Goal: Contribute content: Contribute content

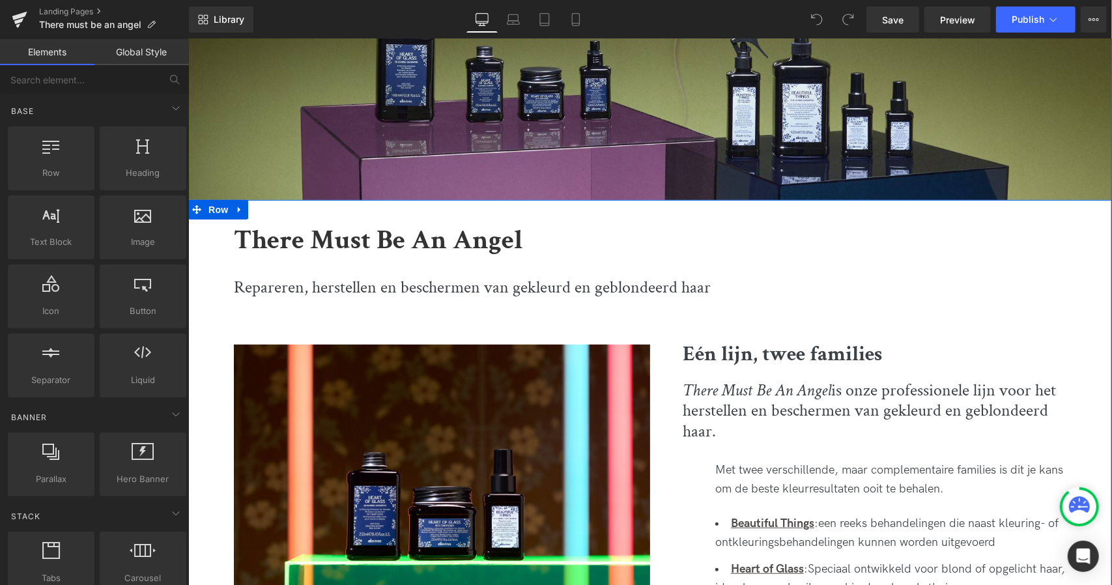
scroll to position [302, 0]
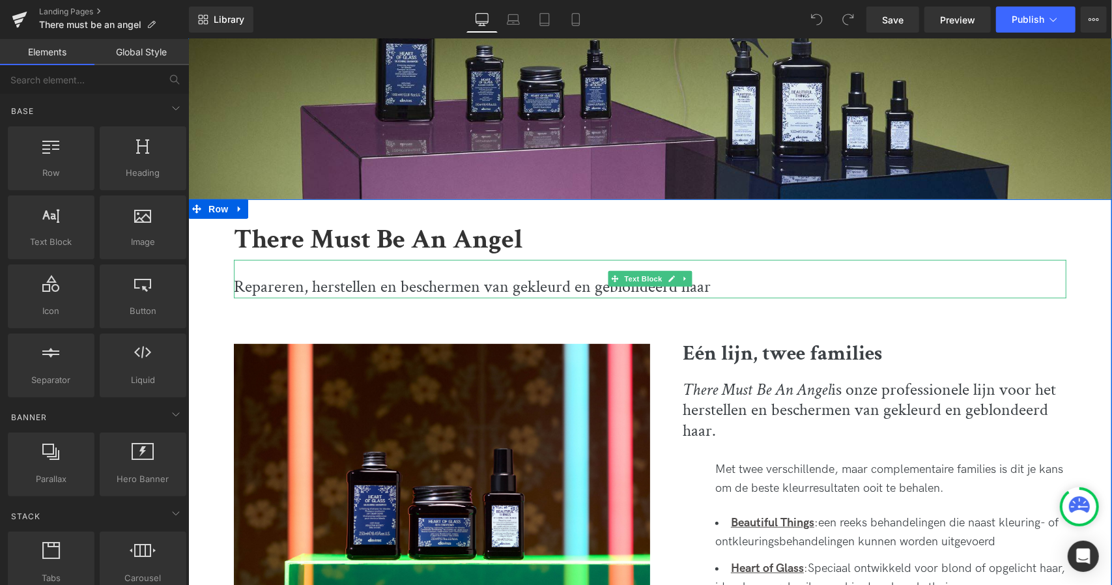
click at [594, 291] on p "Repareren, herstellen en beschermen van gekleurd en geblondeerd haar" at bounding box center [649, 287] width 833 height 22
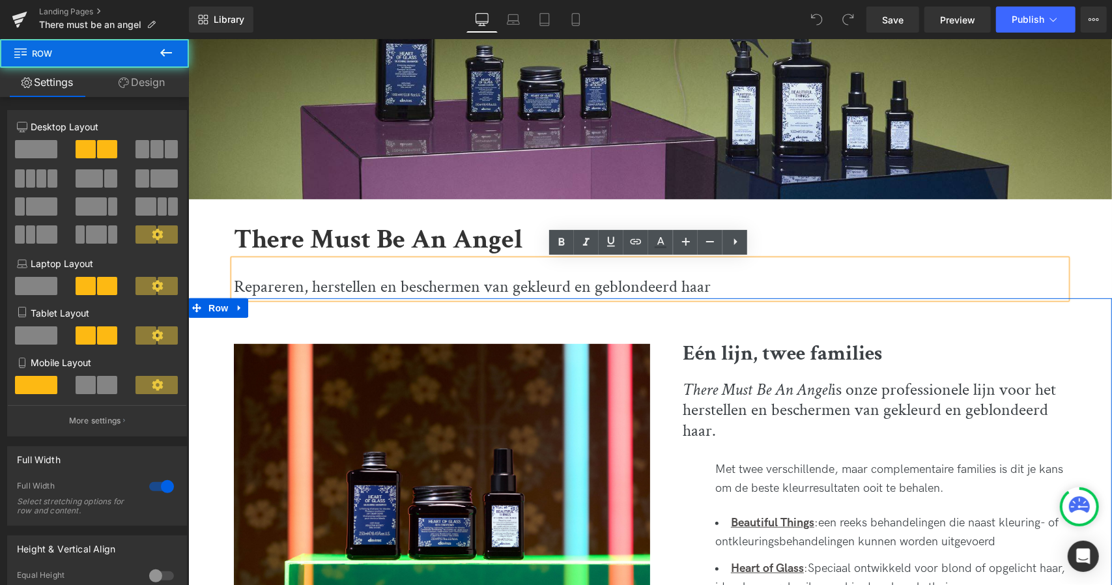
click at [604, 328] on div "Image Eén lijn, twee families Heading There Must Be An Angel is onze profession…" at bounding box center [650, 499] width 924 height 403
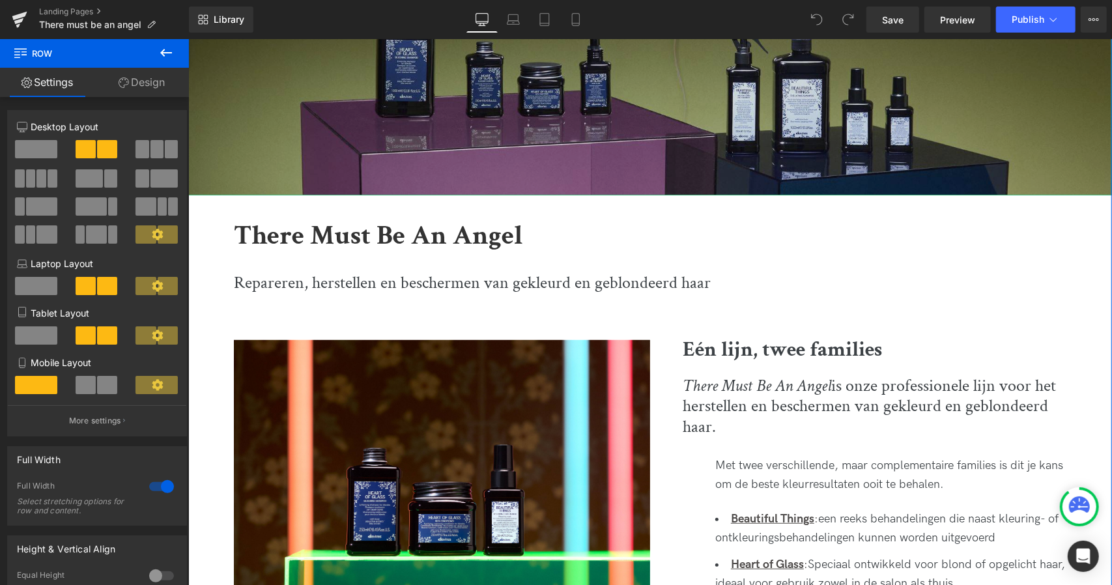
scroll to position [313, 0]
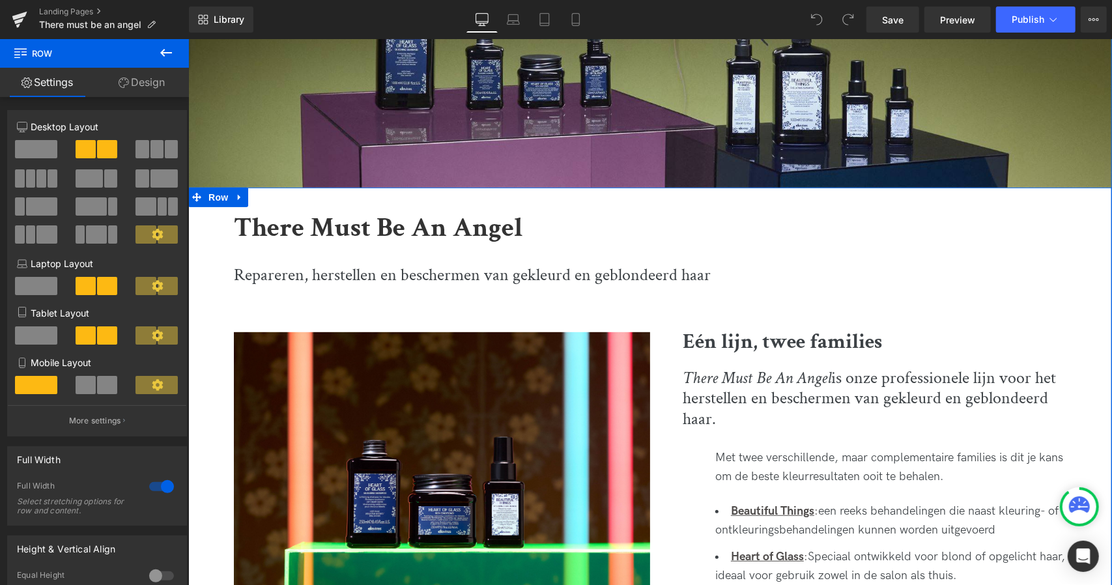
click at [239, 288] on link at bounding box center [235, 296] width 14 height 16
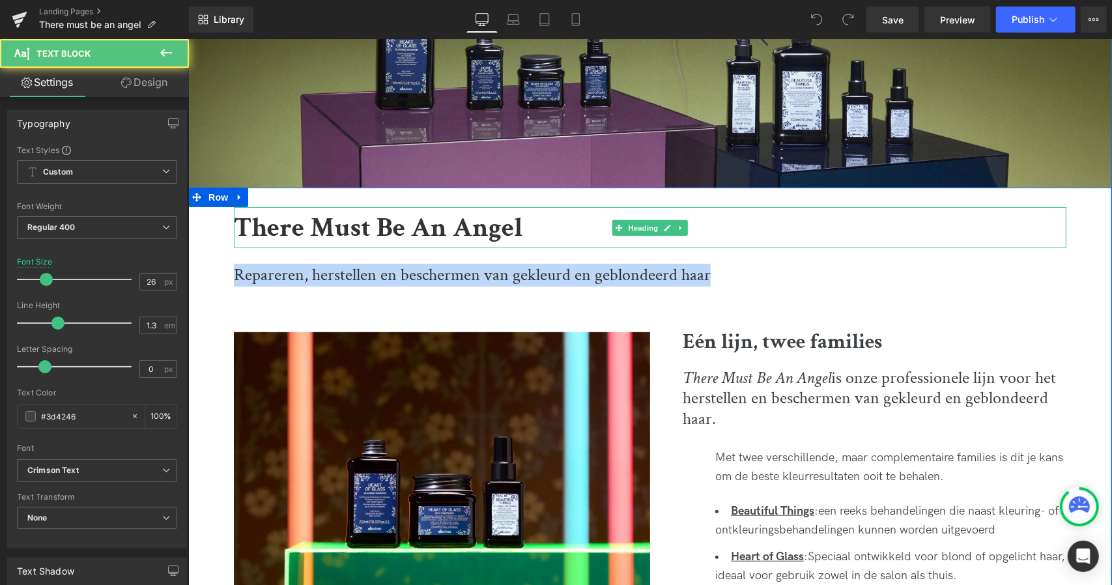
drag, startPoint x: 235, startPoint y: 271, endPoint x: 740, endPoint y: 240, distance: 506.6
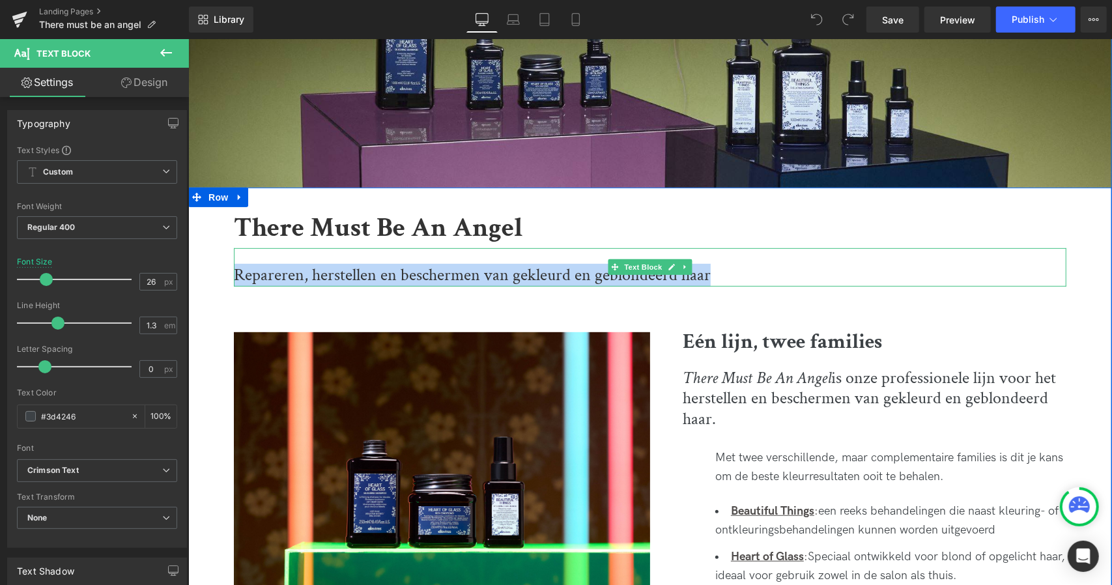
click at [705, 272] on p "Repareren, herstellen en beschermen van gekleurd en geblondeerd haar" at bounding box center [649, 275] width 833 height 22
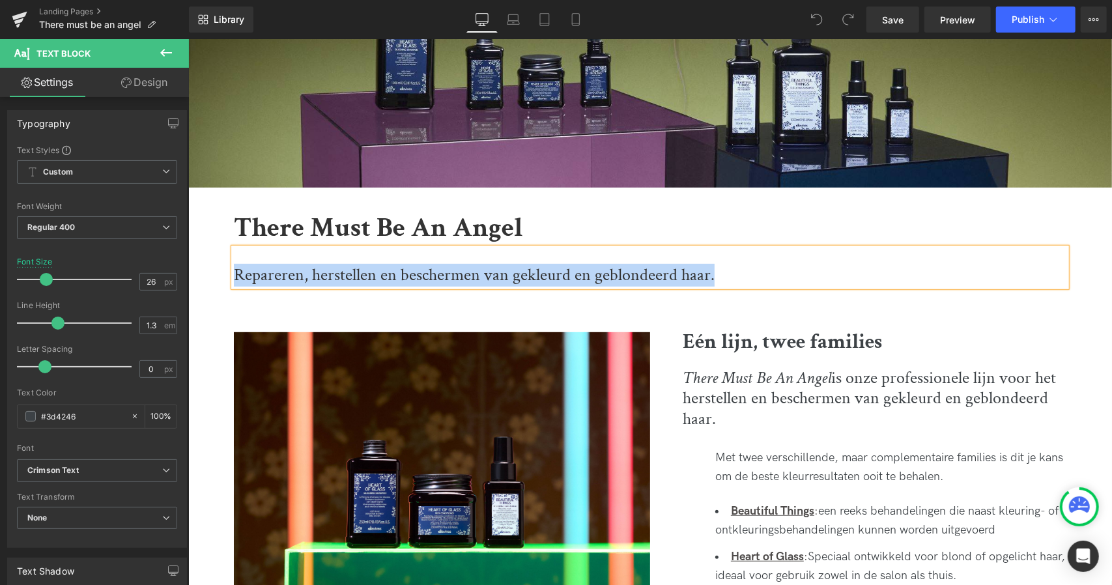
copy p "Repareren, herstellen en beschermen van gekleurd en geblondeerd haar."
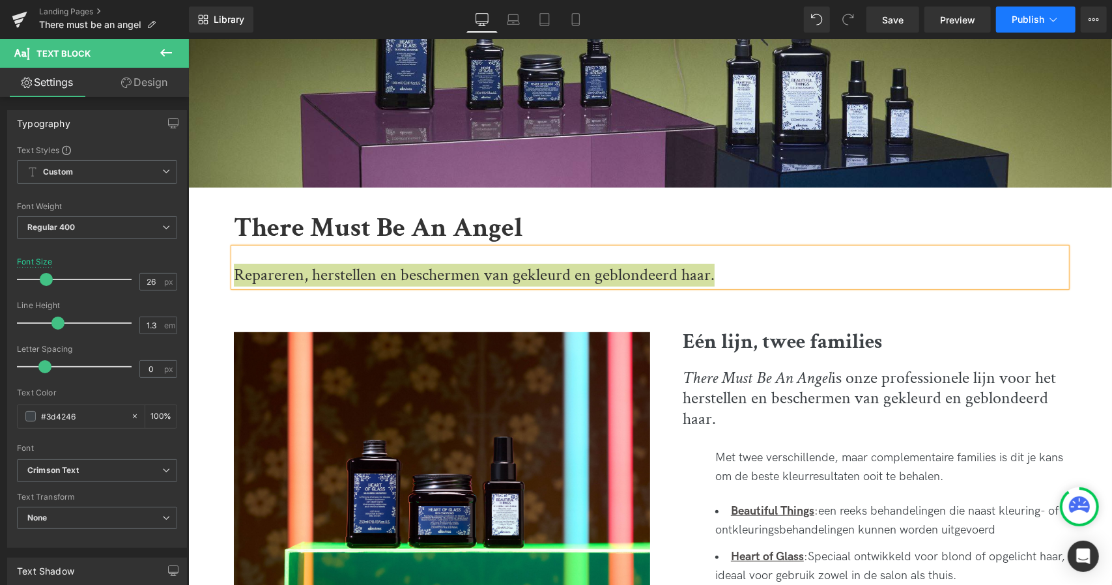
click at [1050, 23] on icon at bounding box center [1053, 19] width 13 height 13
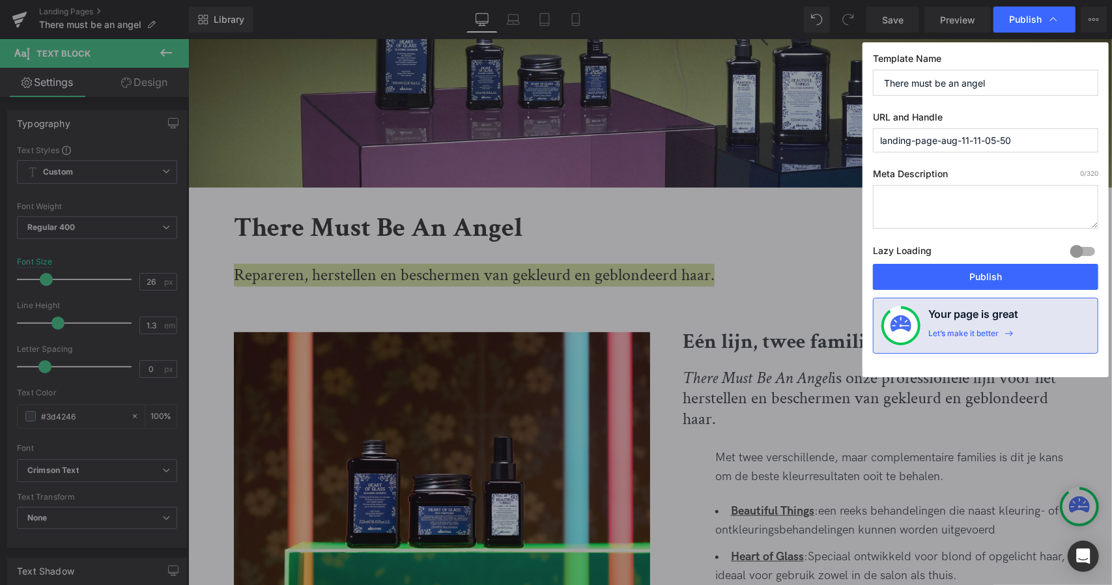
click at [921, 209] on textarea at bounding box center [985, 207] width 225 height 44
paste textarea "Repareren, herstellen en beschermen van gekleurd en geblondeerd haar."
type textarea "Repareren, herstellen en beschermen van gekleurd en geblondeerd haar."
click at [986, 79] on input "There must be an angel" at bounding box center [985, 83] width 225 height 26
drag, startPoint x: 1040, startPoint y: 143, endPoint x: 731, endPoint y: 177, distance: 310.6
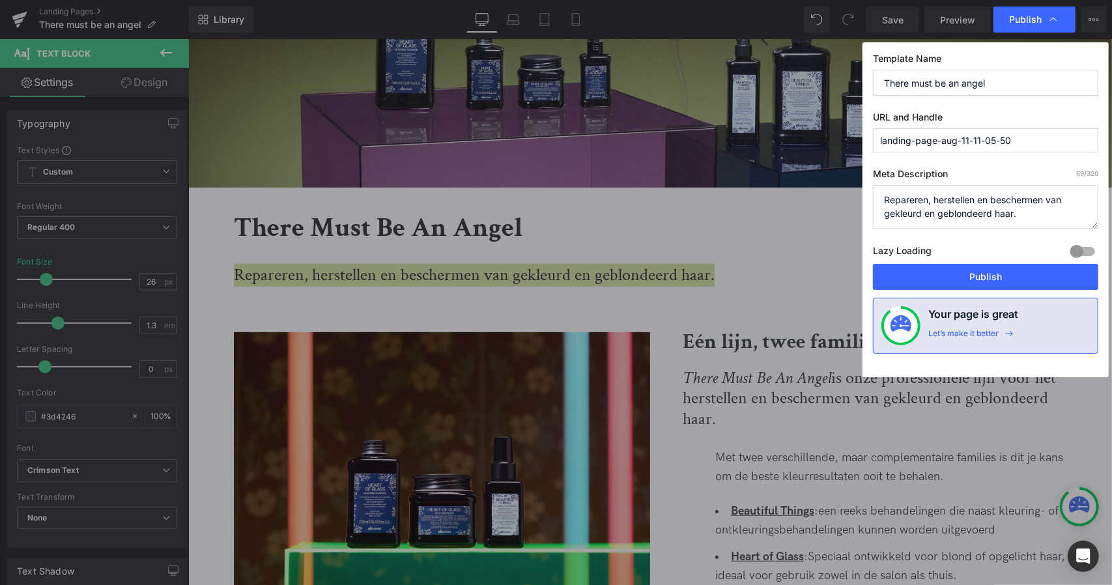
click at [731, 177] on div "Publish Template Name There must be an angel URL and Handle landing-page-aug-11…" at bounding box center [556, 292] width 1112 height 585
paste input "There must be an angel"
type input "there-must-be-an-angel"
click at [958, 272] on button "Publish" at bounding box center [985, 277] width 225 height 26
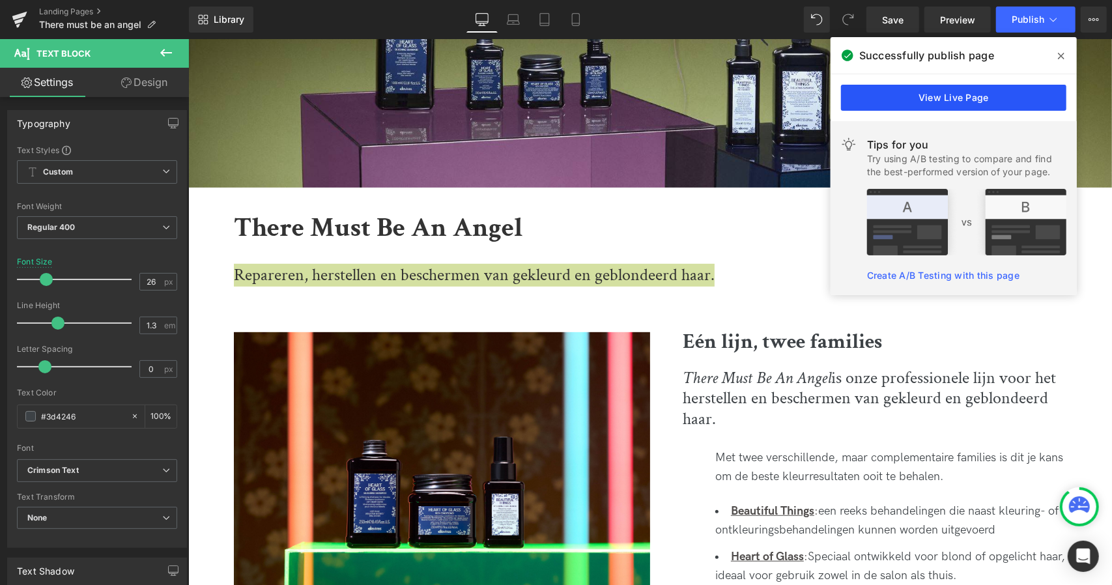
click at [970, 97] on link "View Live Page" at bounding box center [953, 98] width 225 height 26
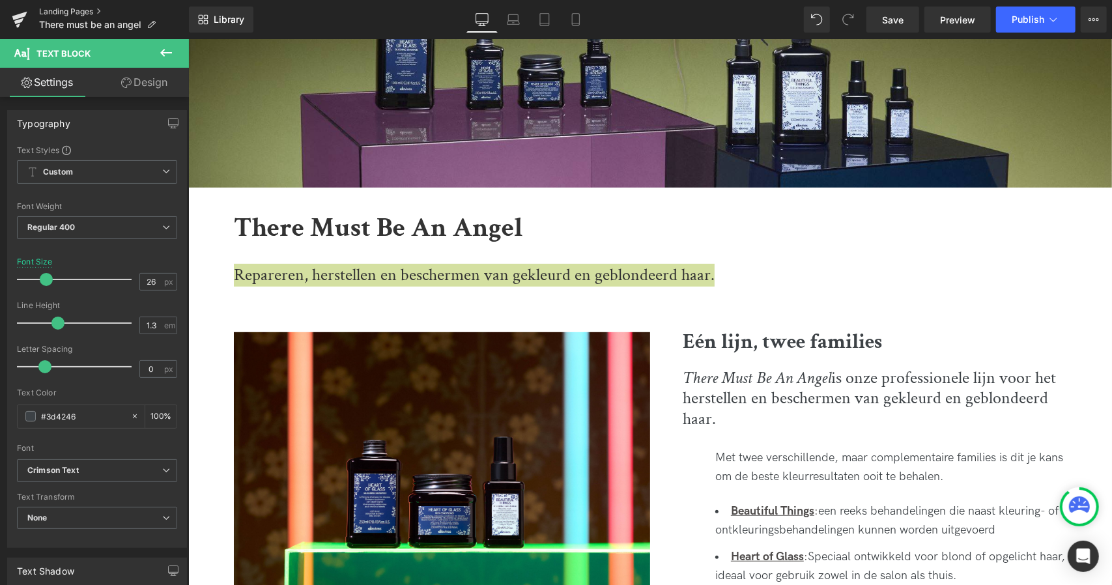
click at [83, 8] on link "Landing Pages" at bounding box center [114, 12] width 150 height 10
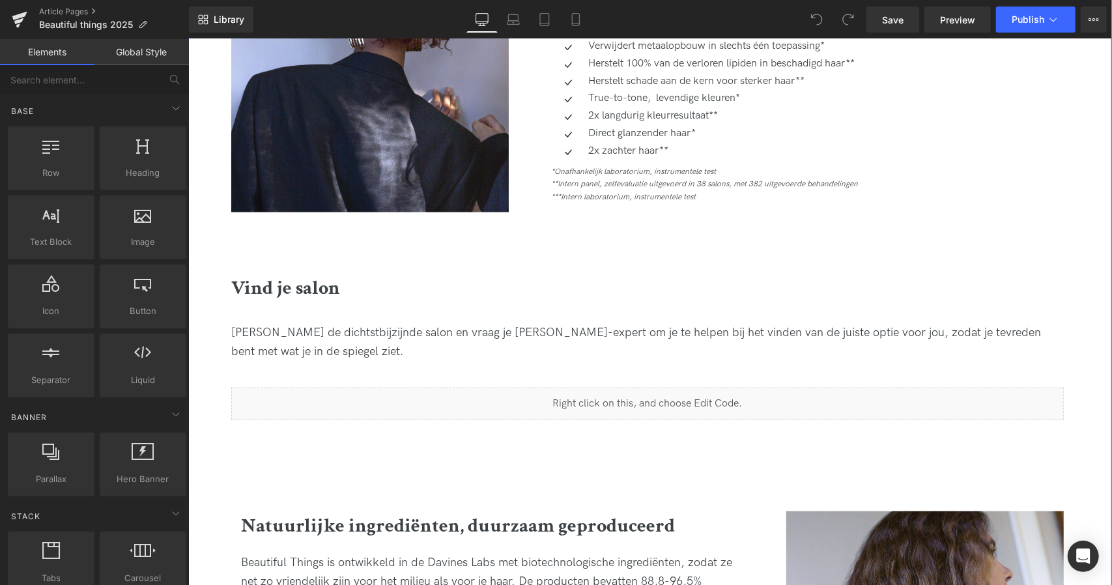
scroll to position [908, 0]
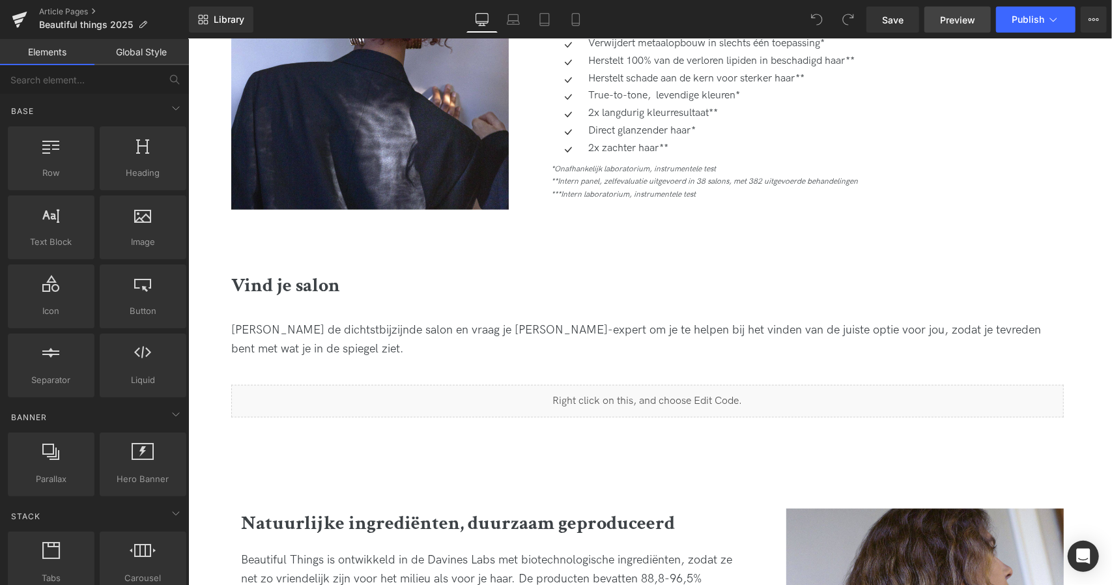
click at [938, 18] on link "Preview" at bounding box center [958, 20] width 66 height 26
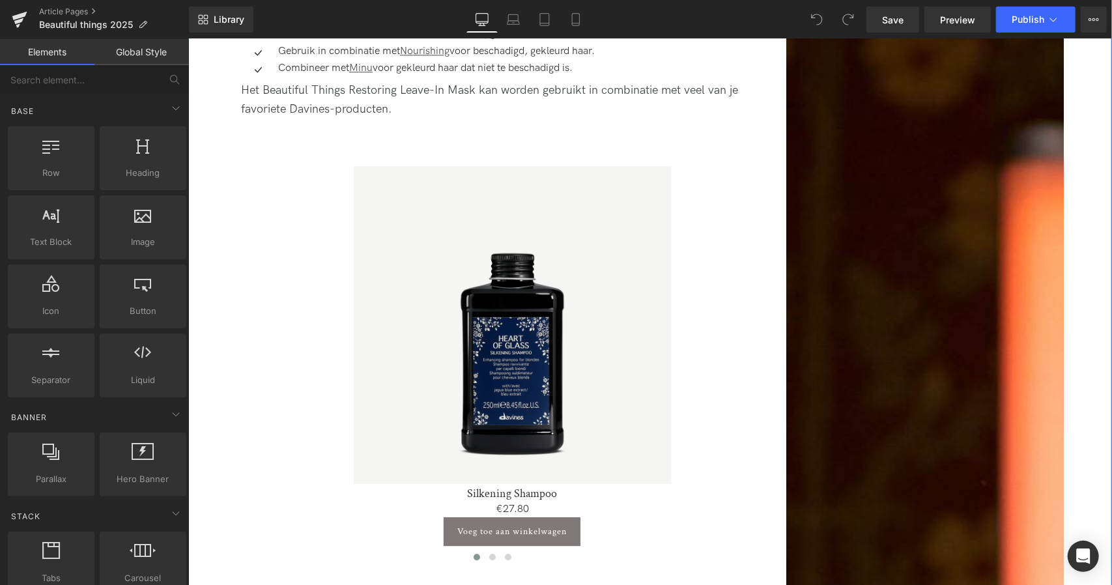
scroll to position [2372, 0]
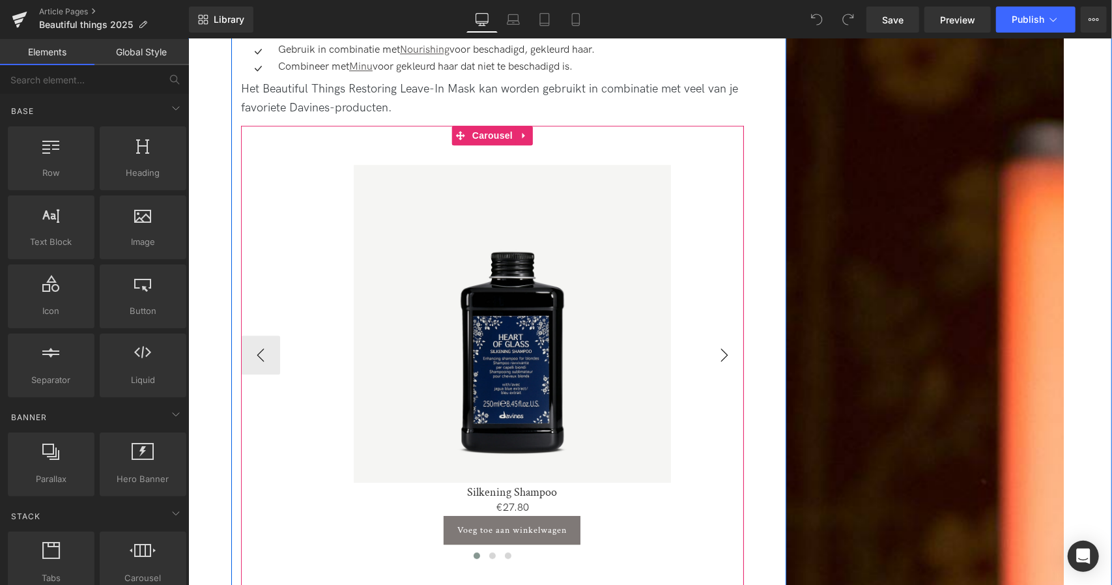
click at [742, 335] on button "›" at bounding box center [723, 354] width 39 height 39
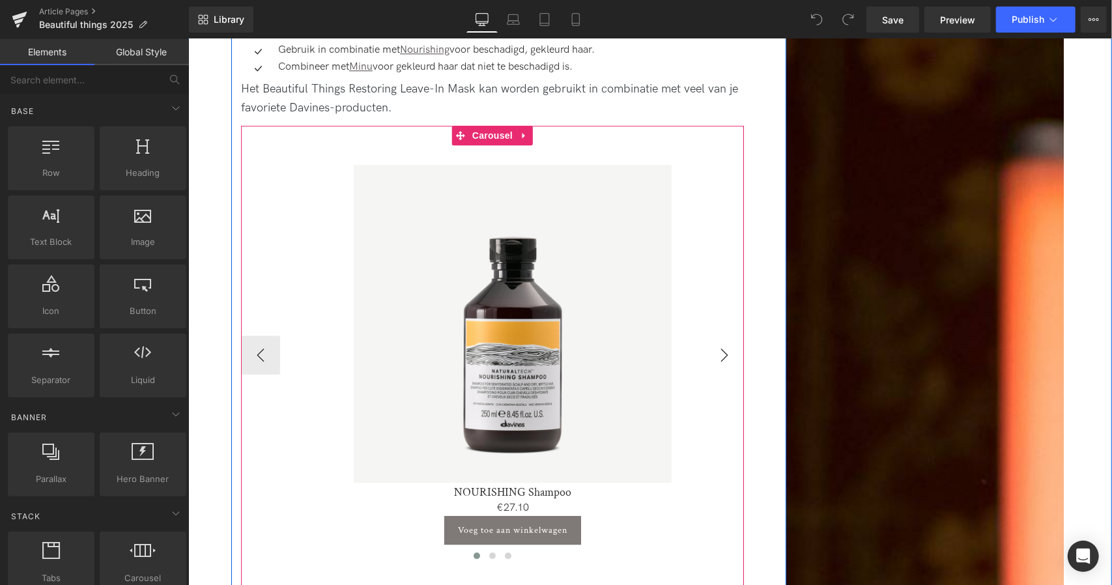
click at [723, 335] on button "›" at bounding box center [723, 354] width 39 height 39
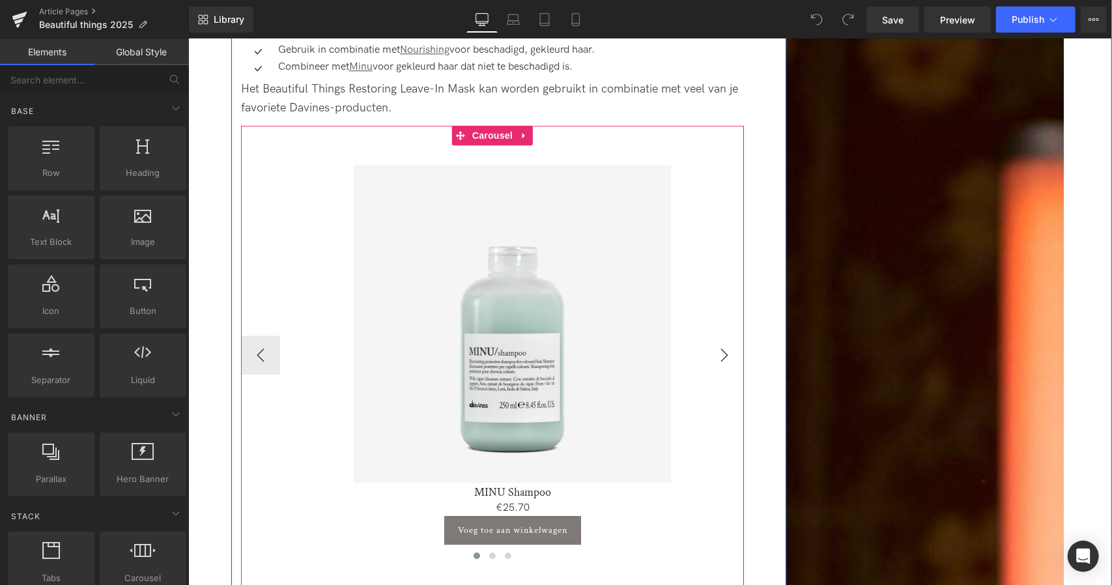
click at [723, 335] on button "›" at bounding box center [723, 354] width 39 height 39
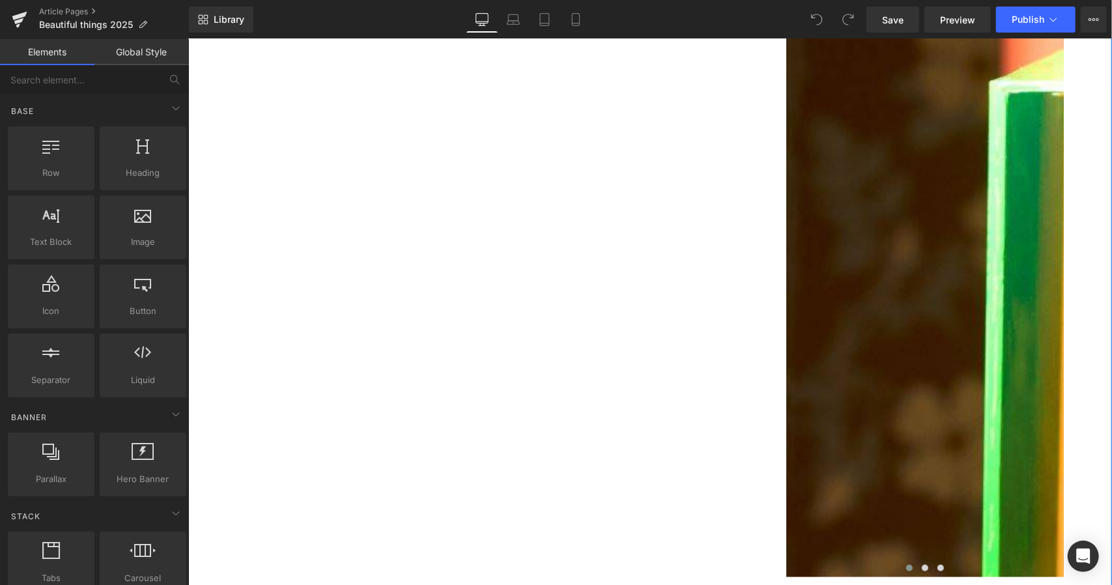
scroll to position [3865, 0]
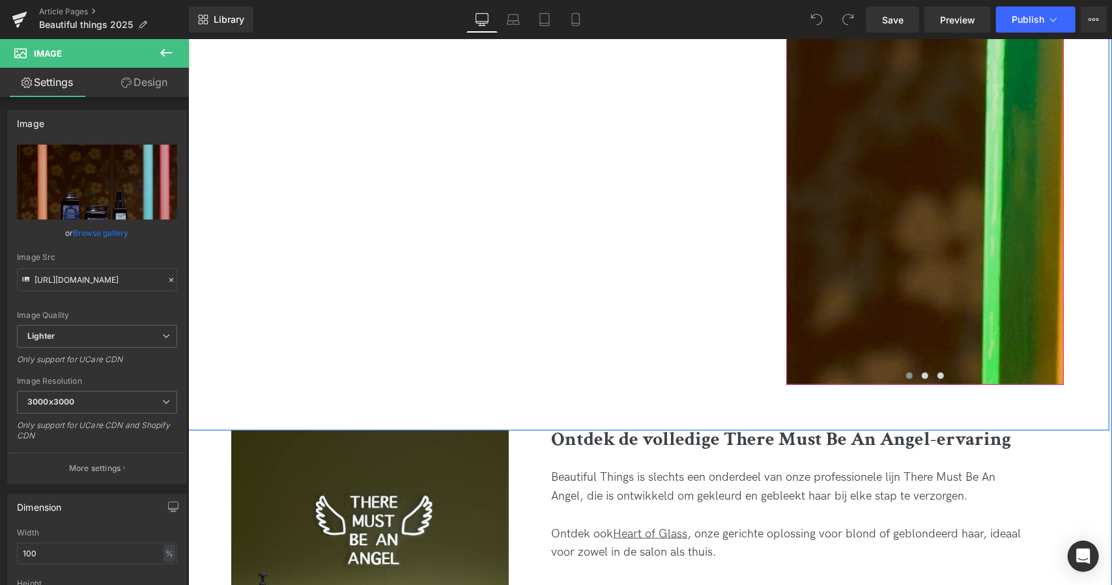
scroll to position [4074, 0]
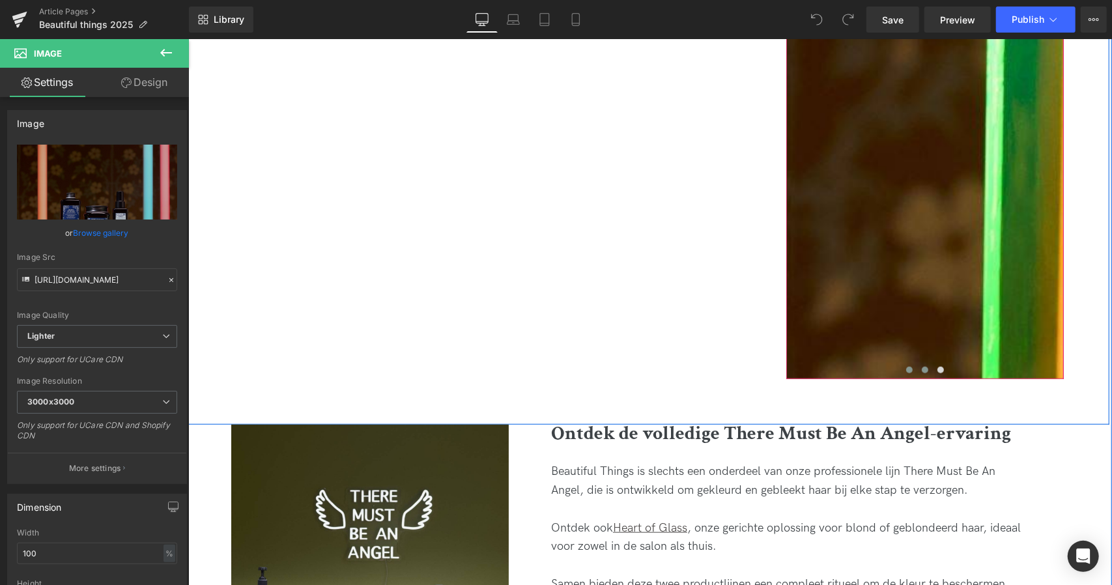
click at [921, 366] on span at bounding box center [924, 369] width 7 height 7
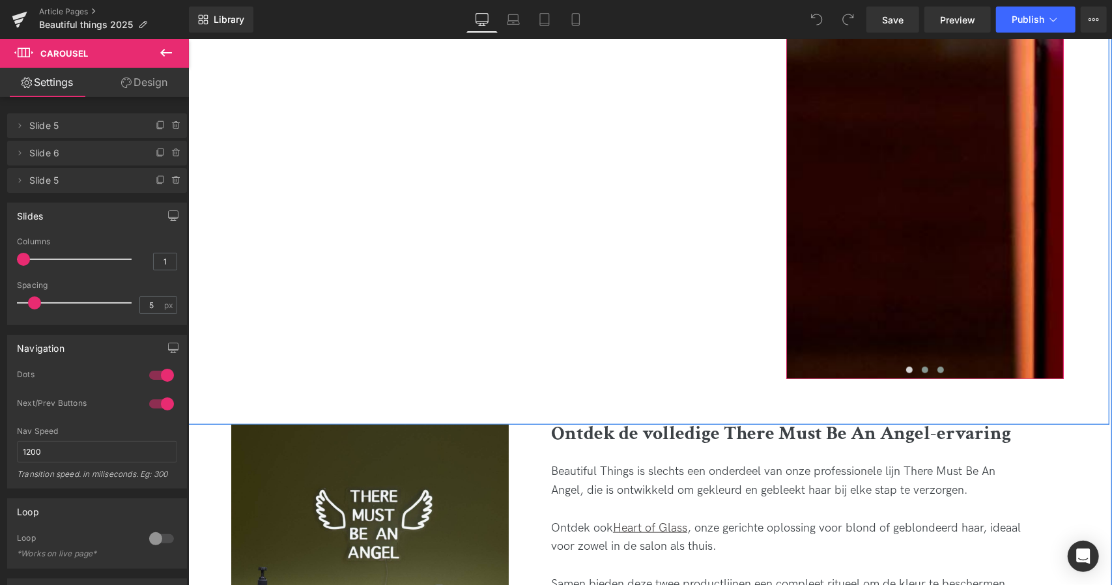
click at [941, 363] on button at bounding box center [940, 369] width 16 height 13
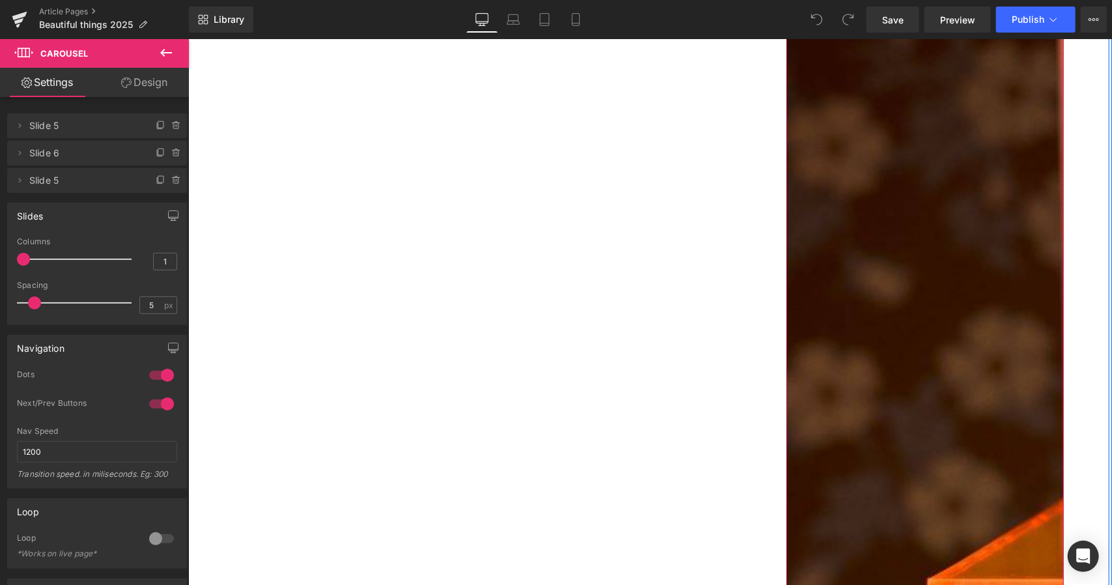
scroll to position [3352, 0]
click at [582, 18] on icon at bounding box center [575, 19] width 13 height 13
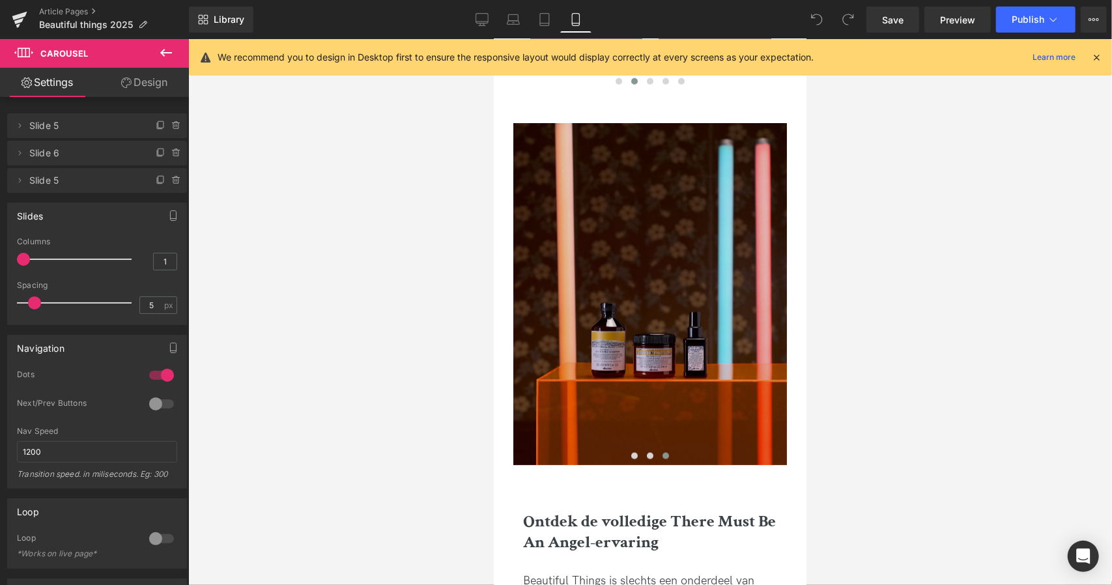
scroll to position [4259, 0]
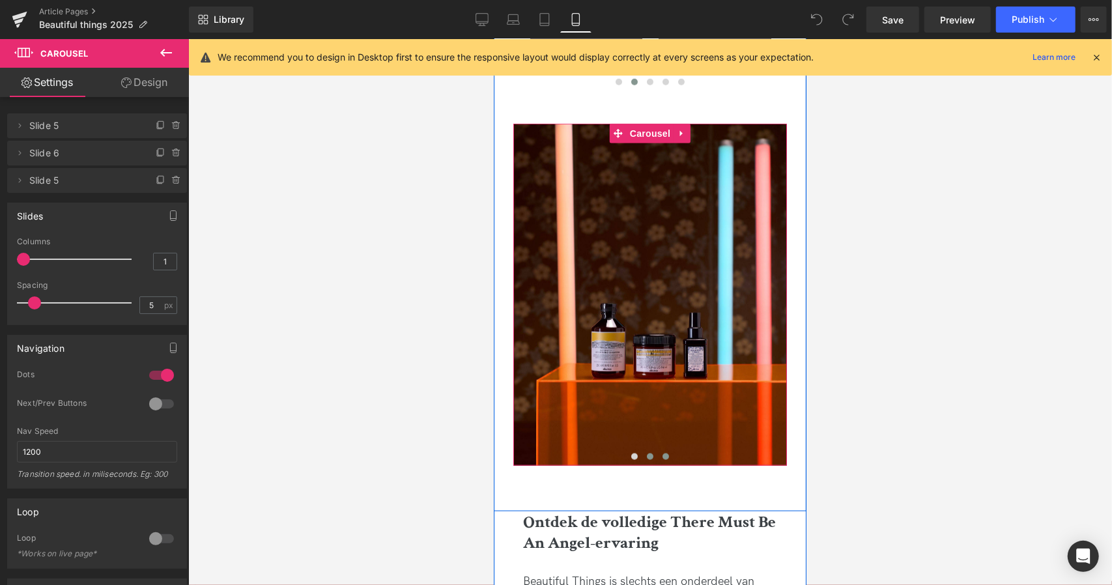
click at [646, 459] on span at bounding box center [649, 456] width 7 height 7
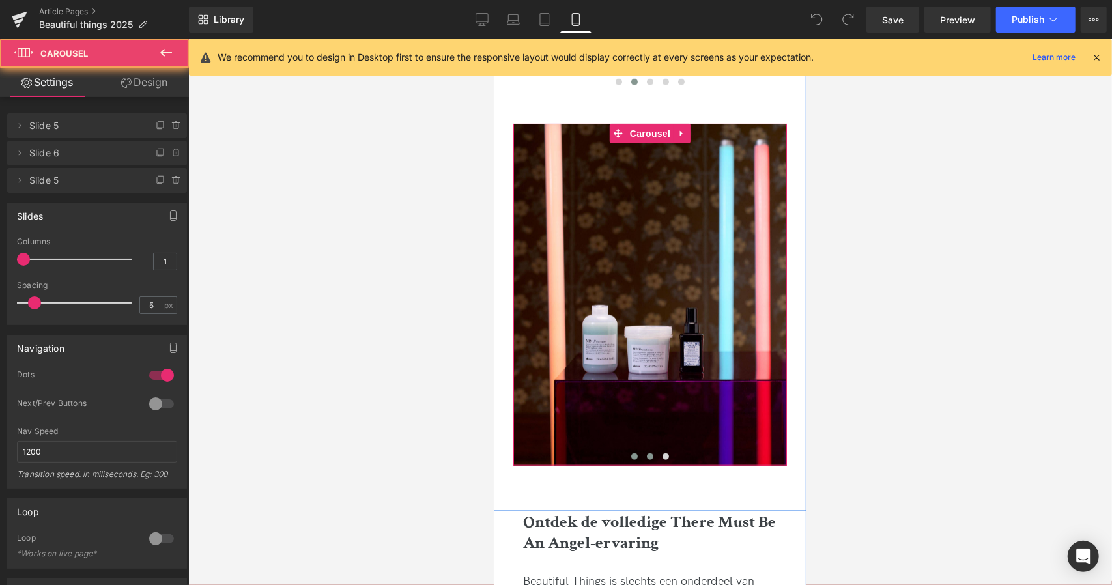
click at [631, 459] on span at bounding box center [634, 456] width 7 height 7
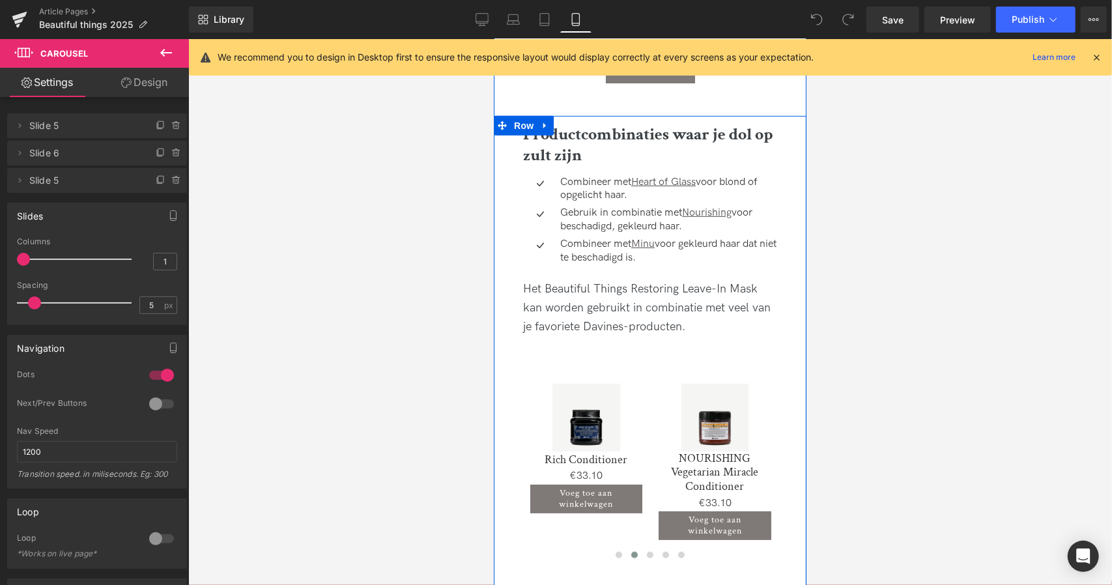
scroll to position [3744, 0]
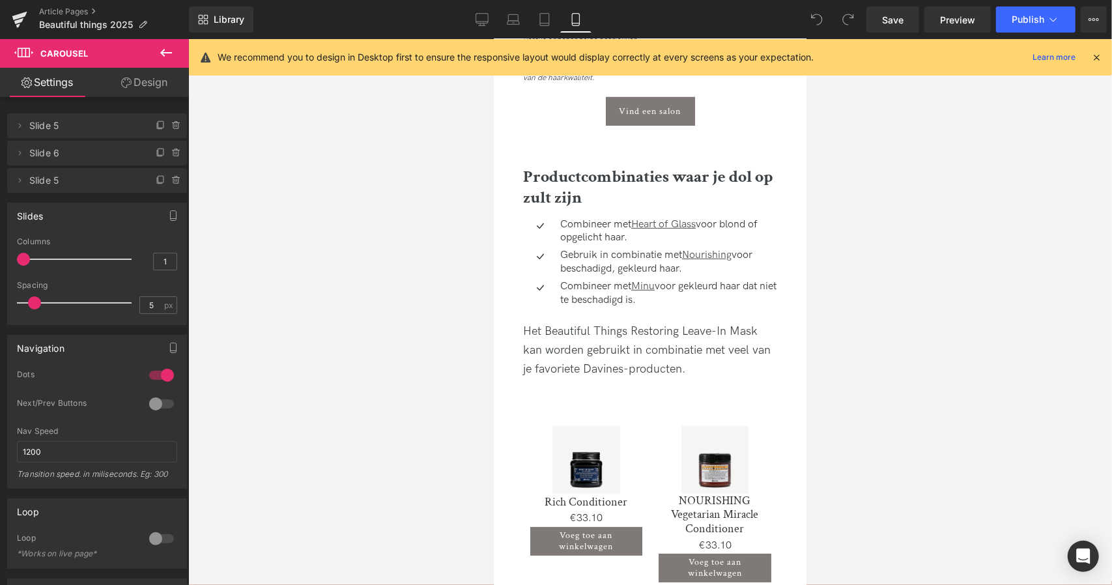
click at [944, 33] on div "Library Mobile Desktop Laptop Tablet Mobile Save Preview Publish Scheduled View…" at bounding box center [650, 19] width 923 height 39
click at [953, 24] on span "Preview" at bounding box center [957, 20] width 35 height 14
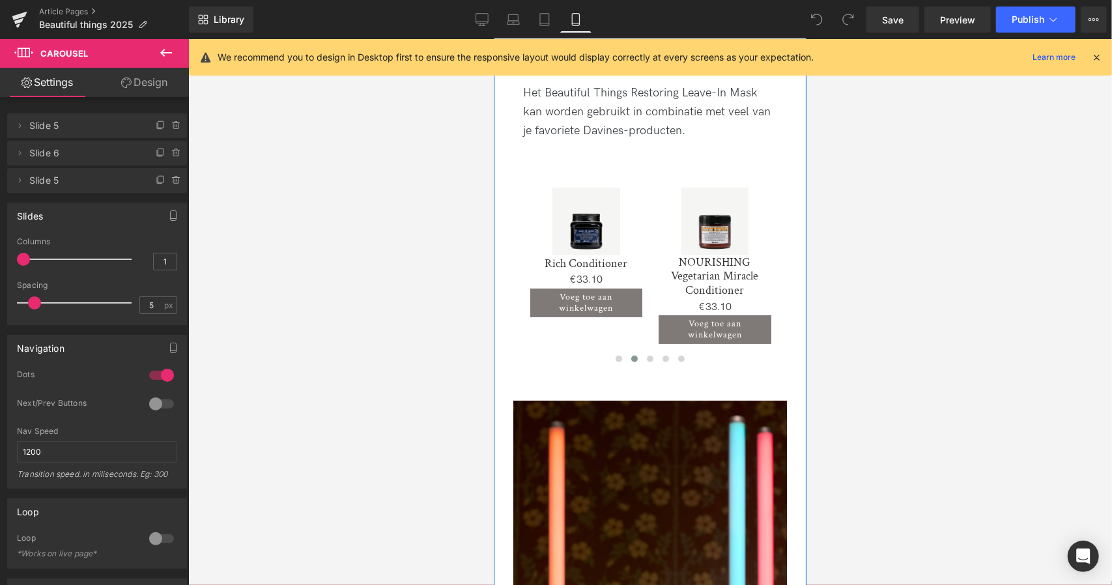
scroll to position [3984, 0]
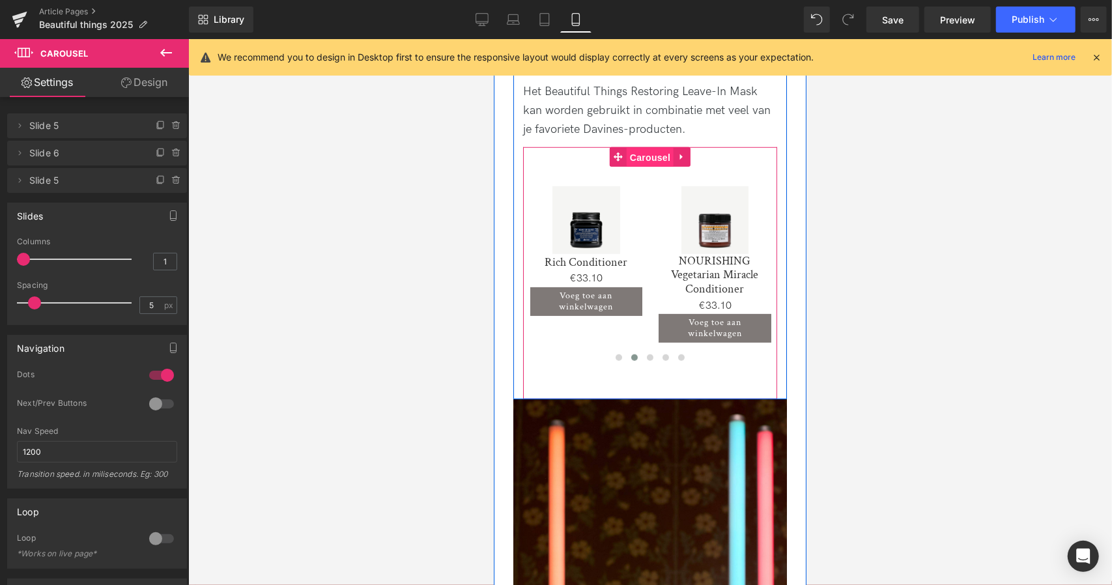
click at [647, 165] on span "Carousel" at bounding box center [649, 157] width 47 height 20
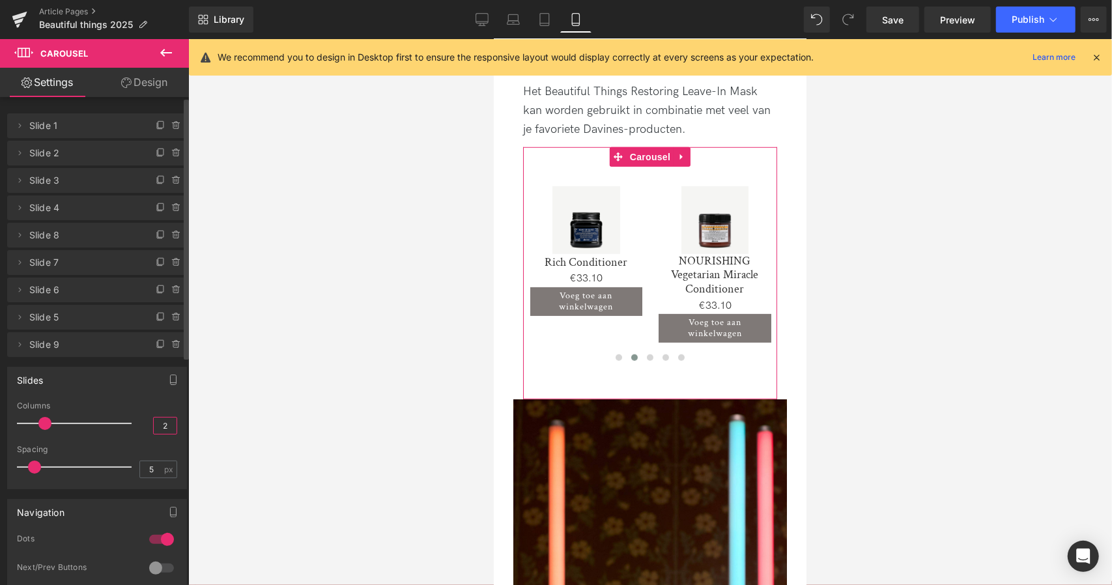
click at [167, 427] on input "2" at bounding box center [165, 426] width 23 height 16
type input "1"
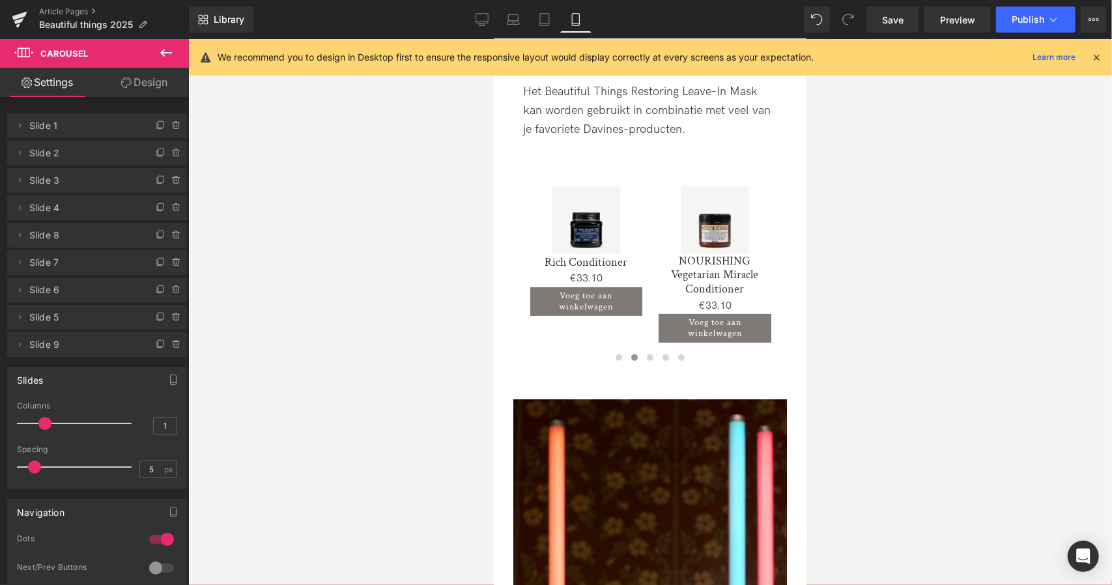
click at [334, 343] on div at bounding box center [650, 312] width 924 height 546
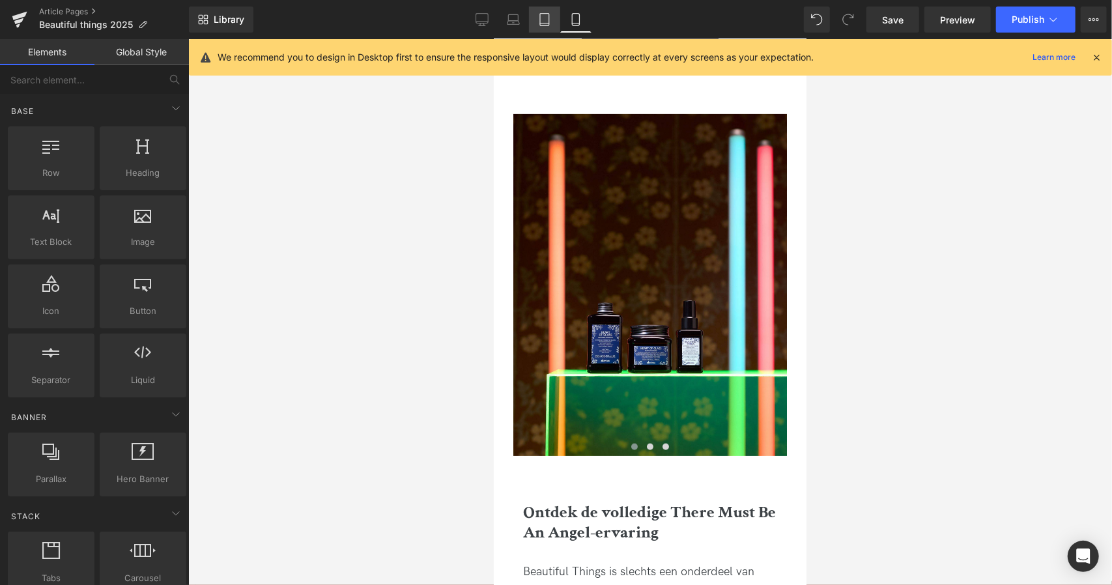
click at [543, 10] on link "Tablet" at bounding box center [544, 20] width 31 height 26
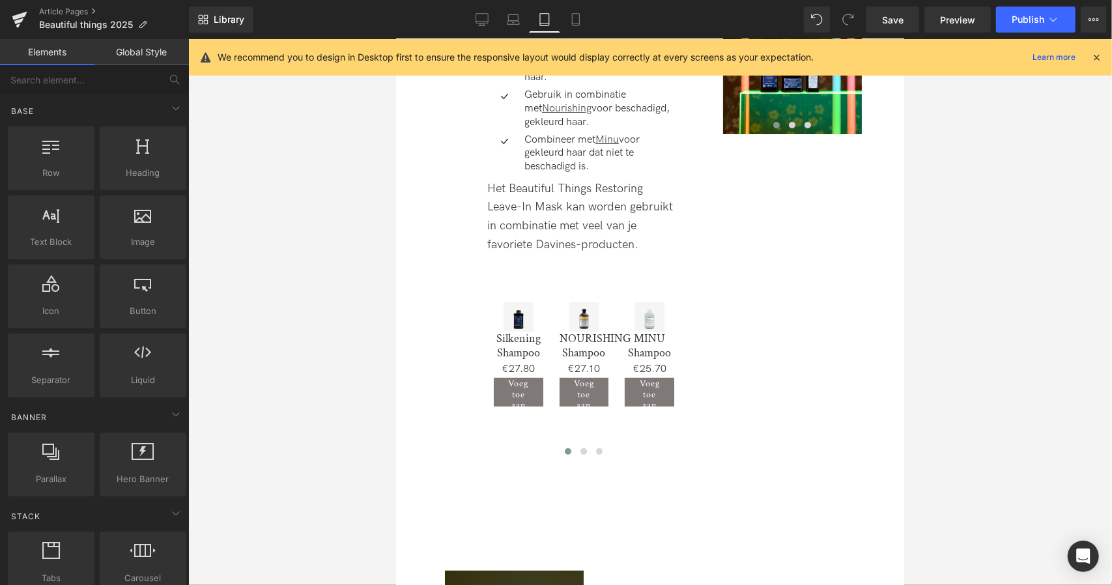
scroll to position [3368, 0]
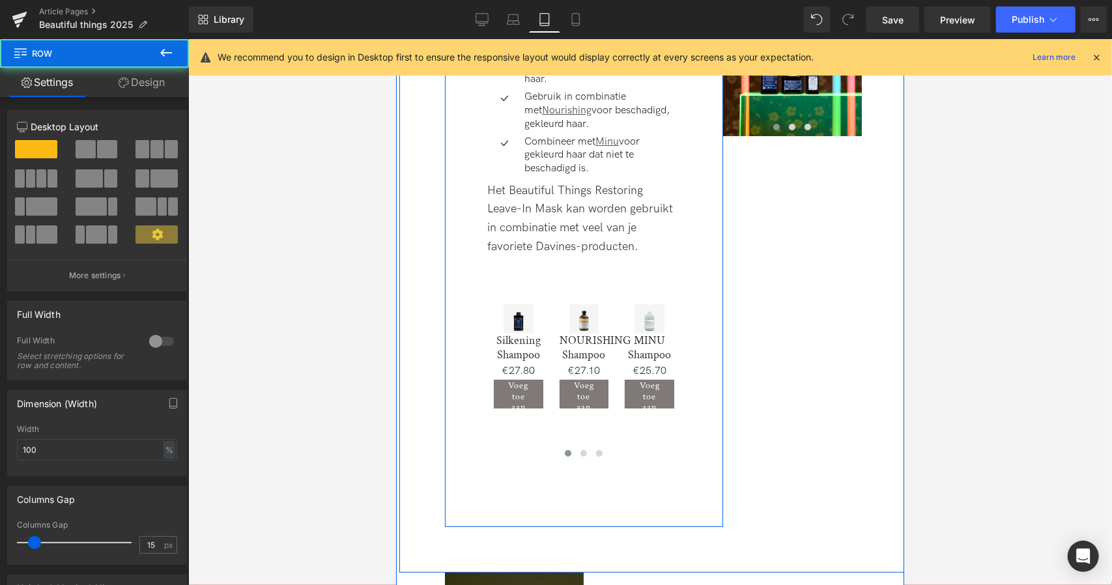
click at [704, 418] on div "Productcombinaties waar je dol op zult zijn Heading Icon Combineer met Heart of…" at bounding box center [583, 244] width 278 height 565
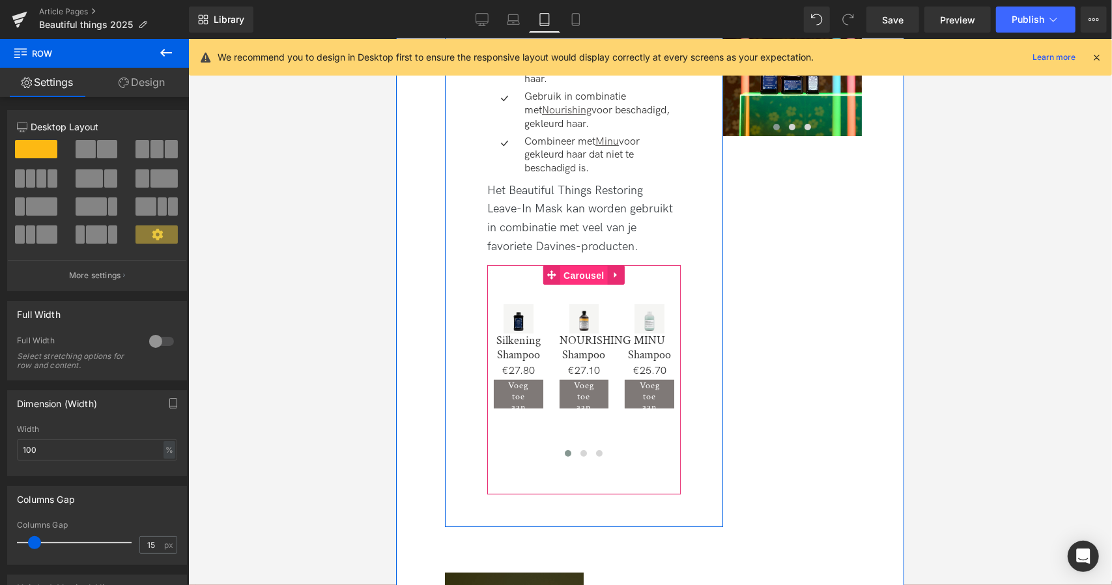
click at [578, 285] on span "Carousel" at bounding box center [583, 275] width 47 height 20
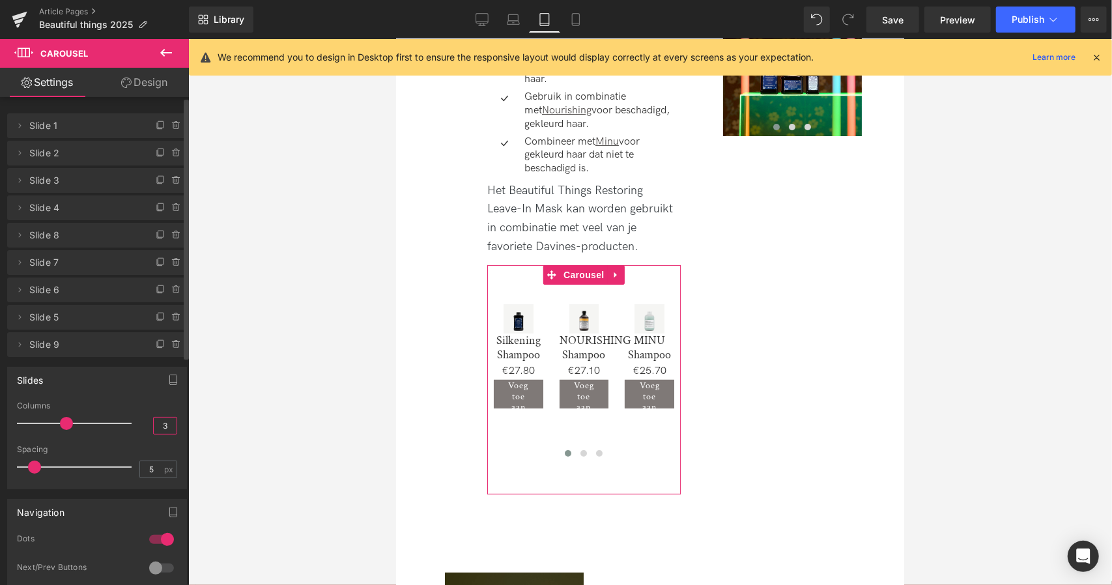
click at [160, 426] on input "3" at bounding box center [165, 426] width 23 height 16
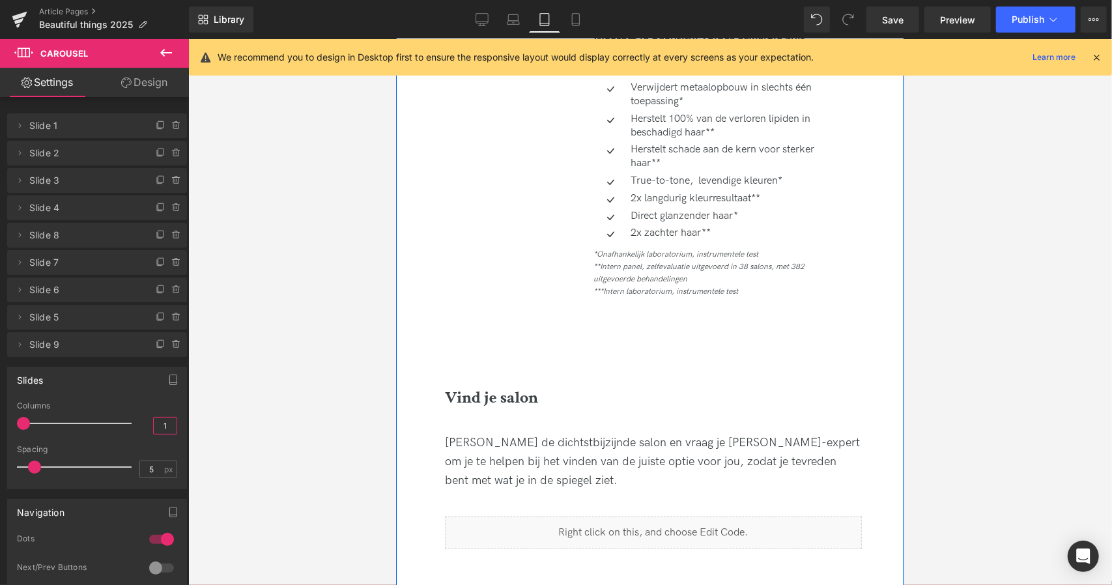
scroll to position [900, 0]
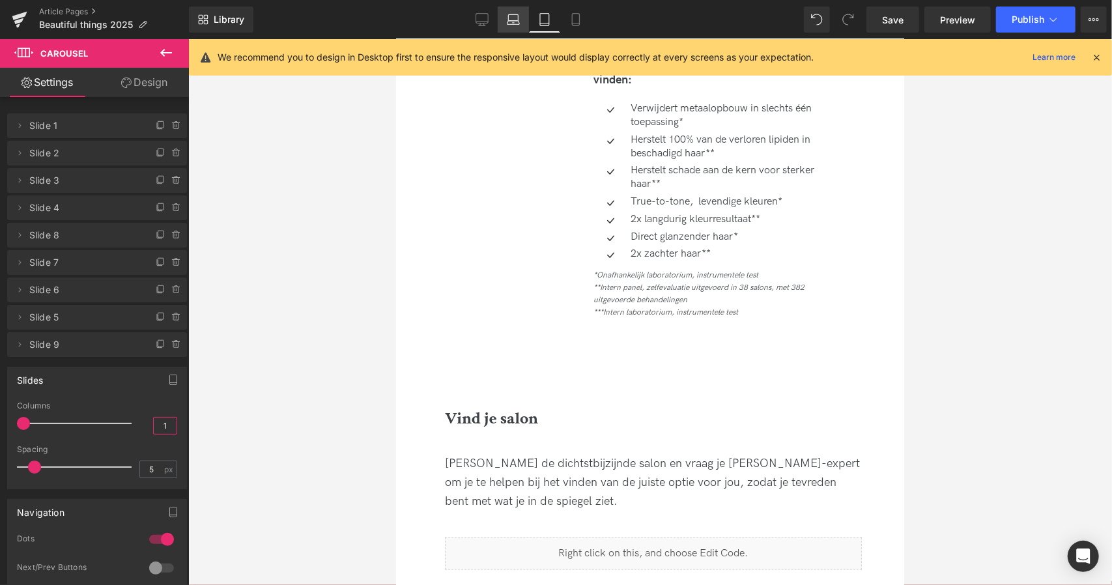
type input "1"
click at [513, 12] on link "Laptop" at bounding box center [513, 20] width 31 height 26
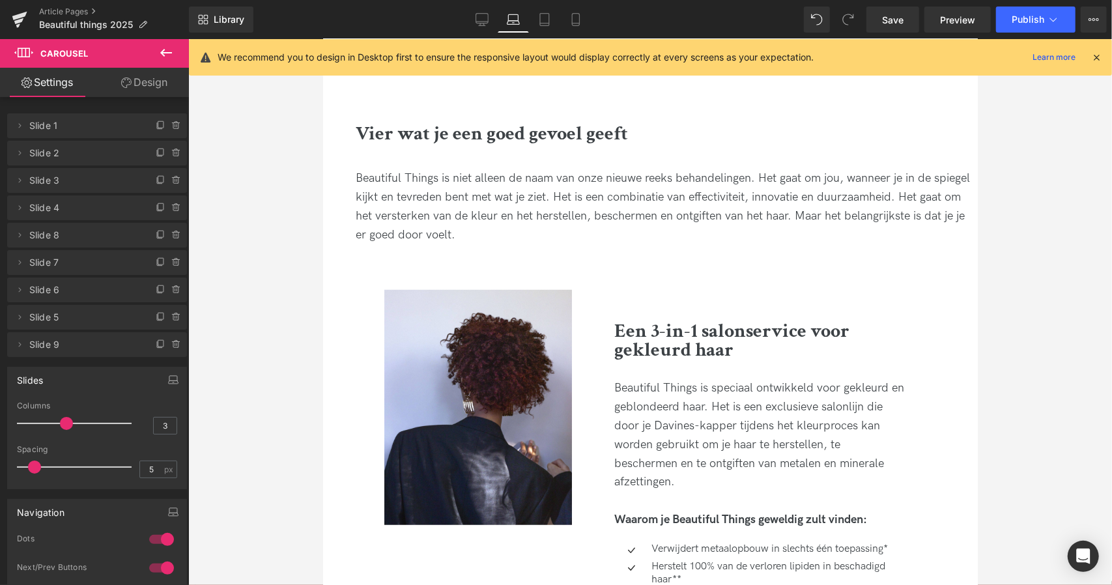
scroll to position [452, 0]
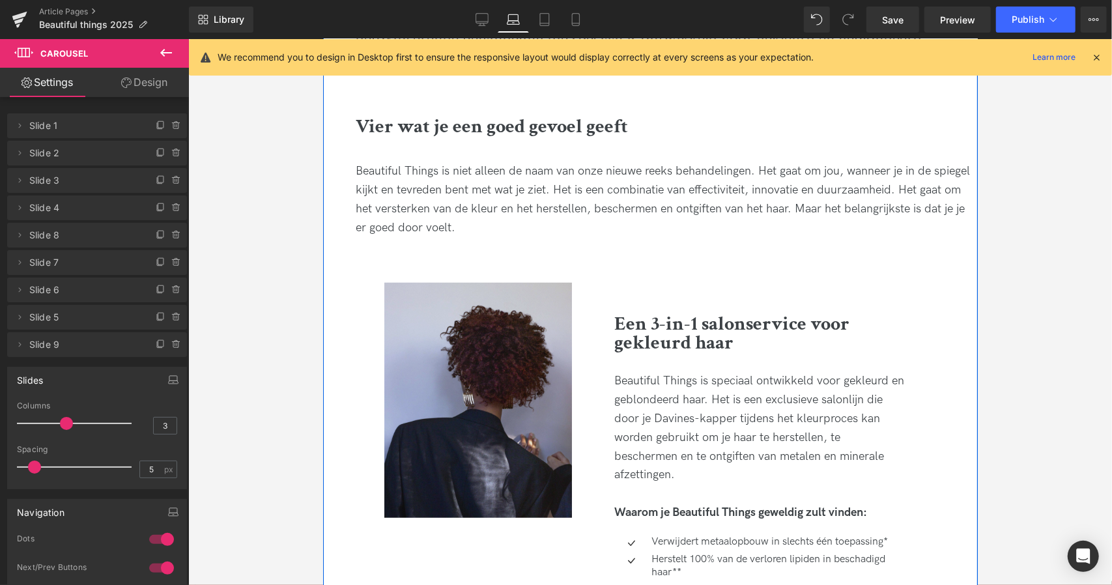
click at [323, 38] on div at bounding box center [323, 38] width 0 height 0
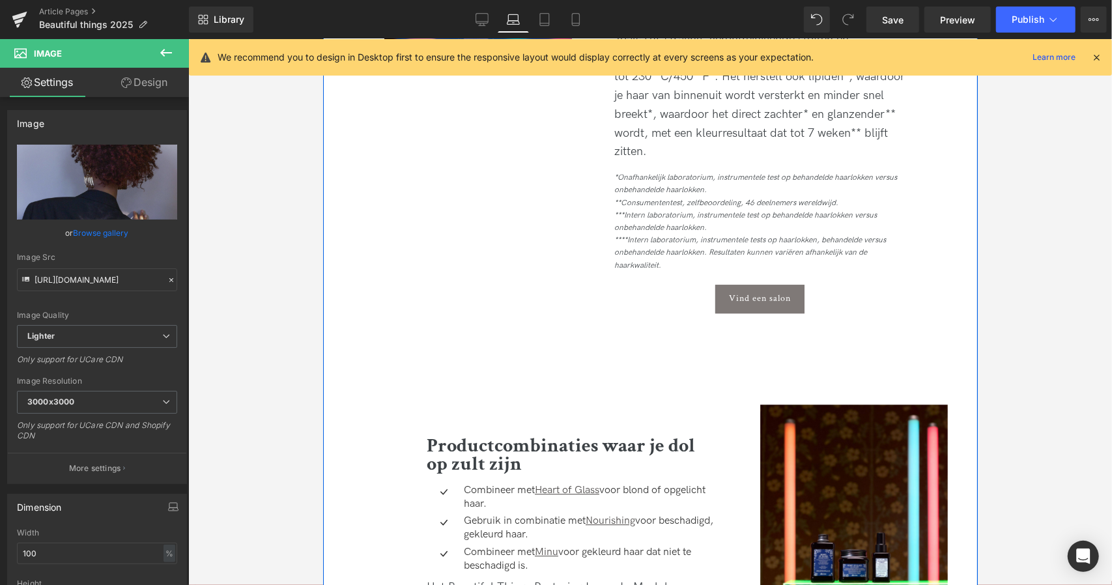
scroll to position [2427, 0]
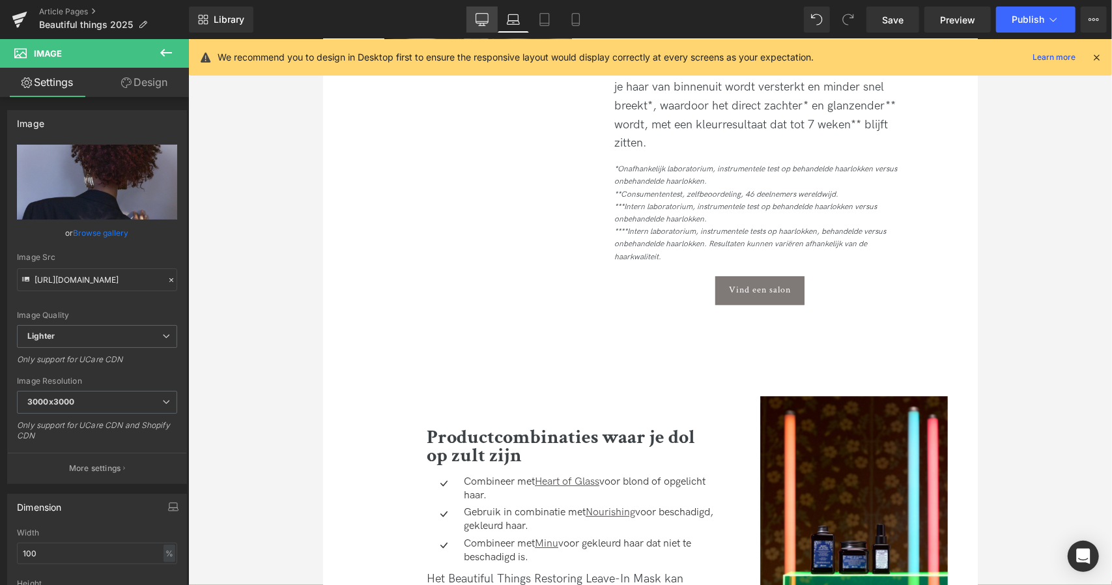
click at [478, 16] on icon at bounding box center [482, 19] width 13 height 13
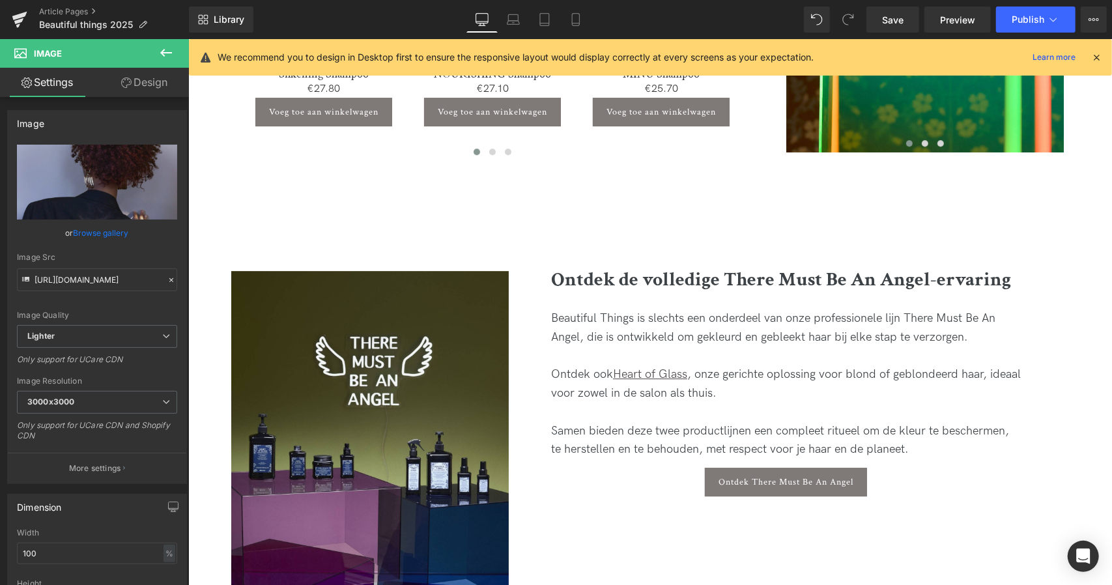
scroll to position [2564, 0]
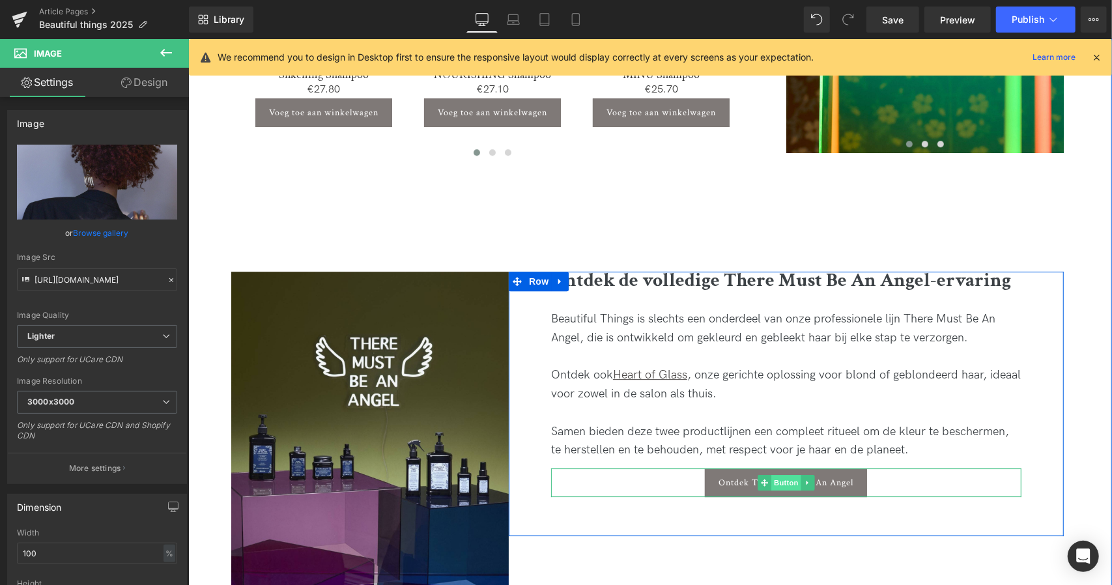
click at [795, 474] on span "Button" at bounding box center [786, 482] width 30 height 16
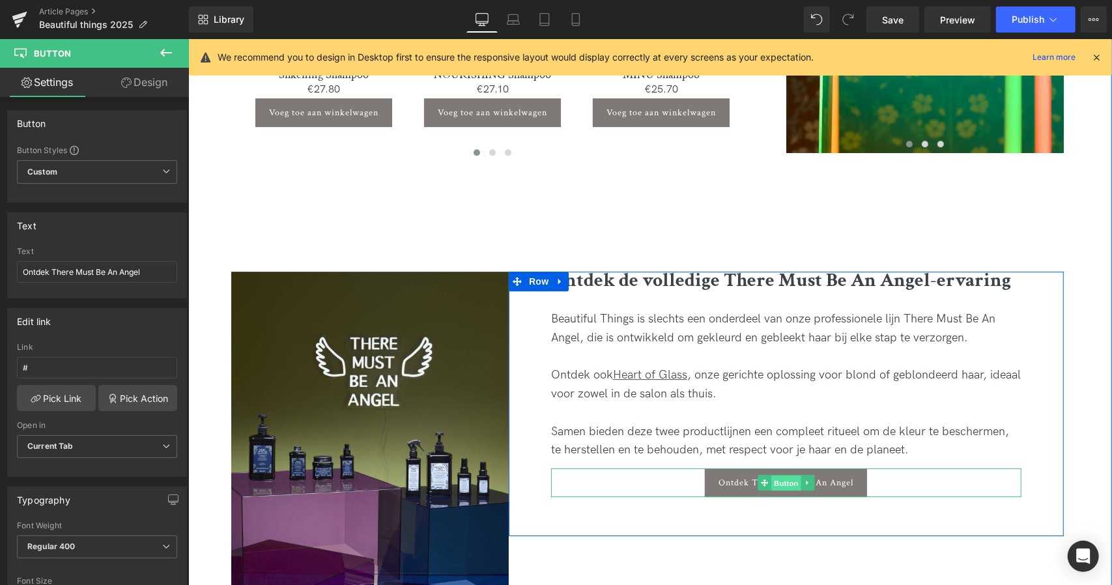
click at [777, 475] on span "Button" at bounding box center [786, 483] width 30 height 16
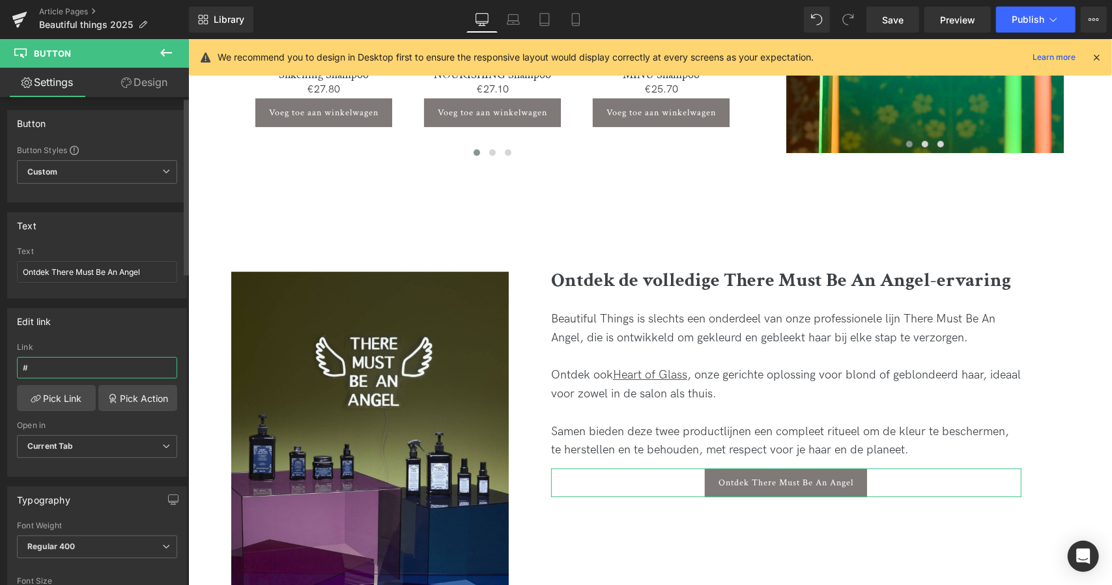
click at [96, 360] on input "#" at bounding box center [97, 368] width 160 height 22
click at [60, 393] on link "Pick Link" at bounding box center [56, 398] width 79 height 26
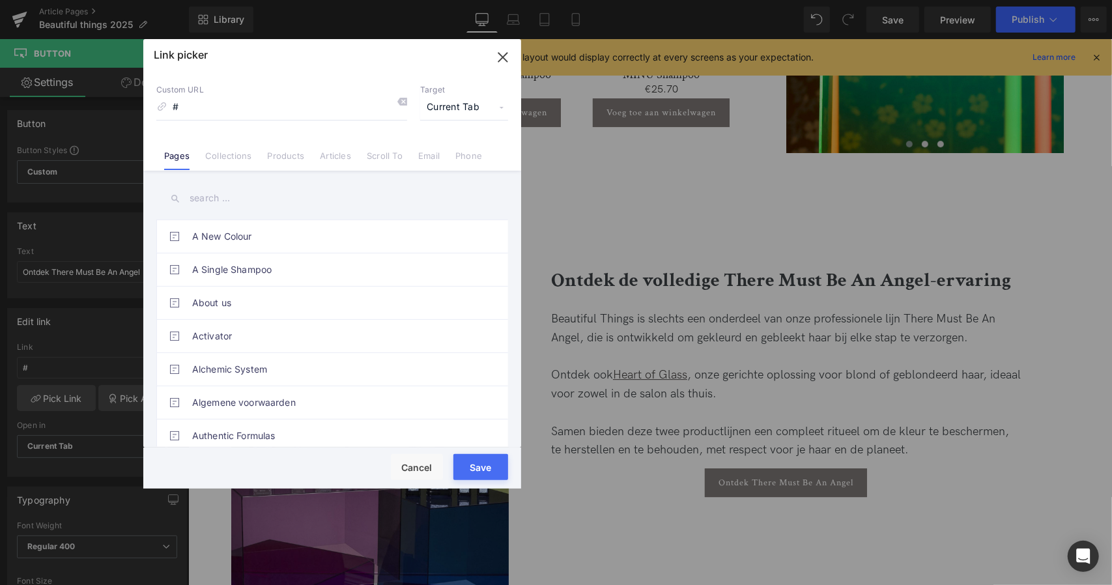
click at [242, 123] on div "Custom URL # Target Current Tab Current Tab New Tab Pages Collections Products …" at bounding box center [332, 121] width 378 height 99
click at [218, 110] on input "#" at bounding box center [281, 107] width 251 height 25
click at [218, 110] on input "there" at bounding box center [281, 107] width 251 height 25
type input "there"
click at [220, 201] on input "text" at bounding box center [332, 198] width 352 height 29
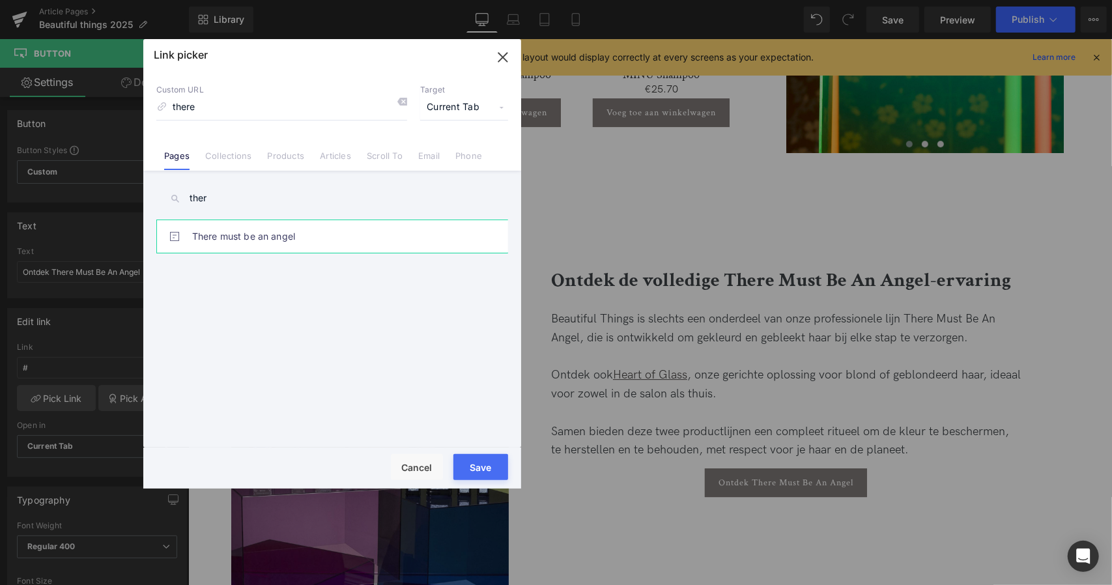
type input "ther"
click at [237, 239] on link "There must be an angel" at bounding box center [335, 236] width 287 height 33
click at [476, 467] on button "Save" at bounding box center [481, 467] width 55 height 26
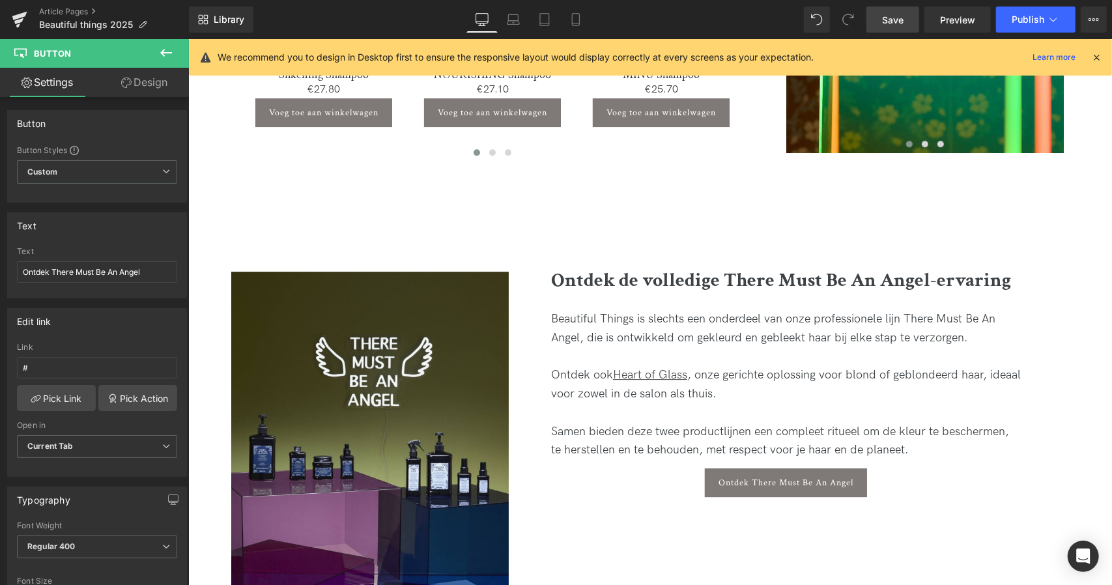
click at [902, 30] on link "Save" at bounding box center [893, 20] width 53 height 26
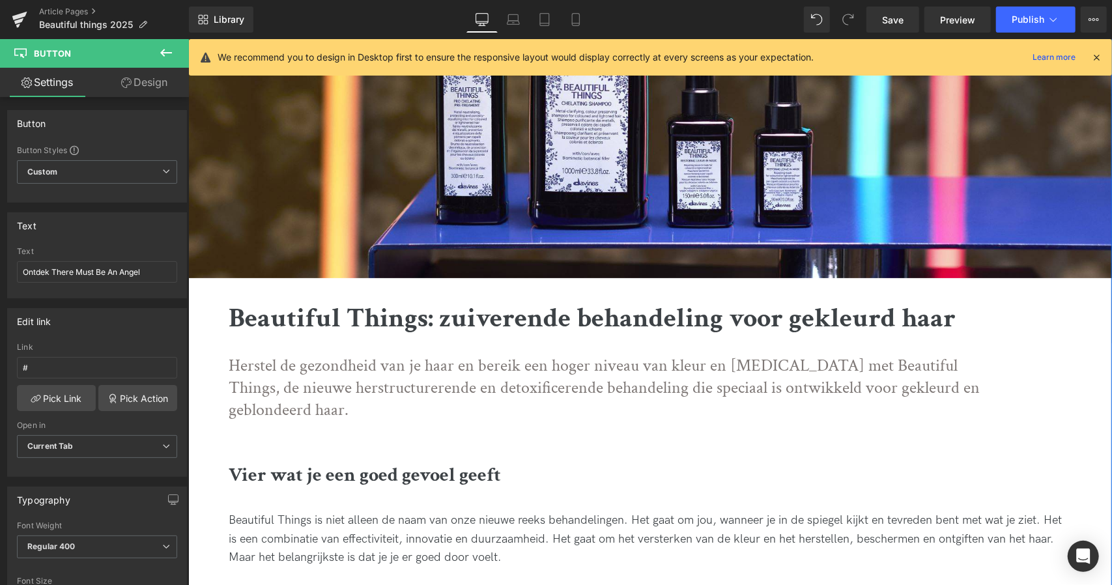
scroll to position [158, 0]
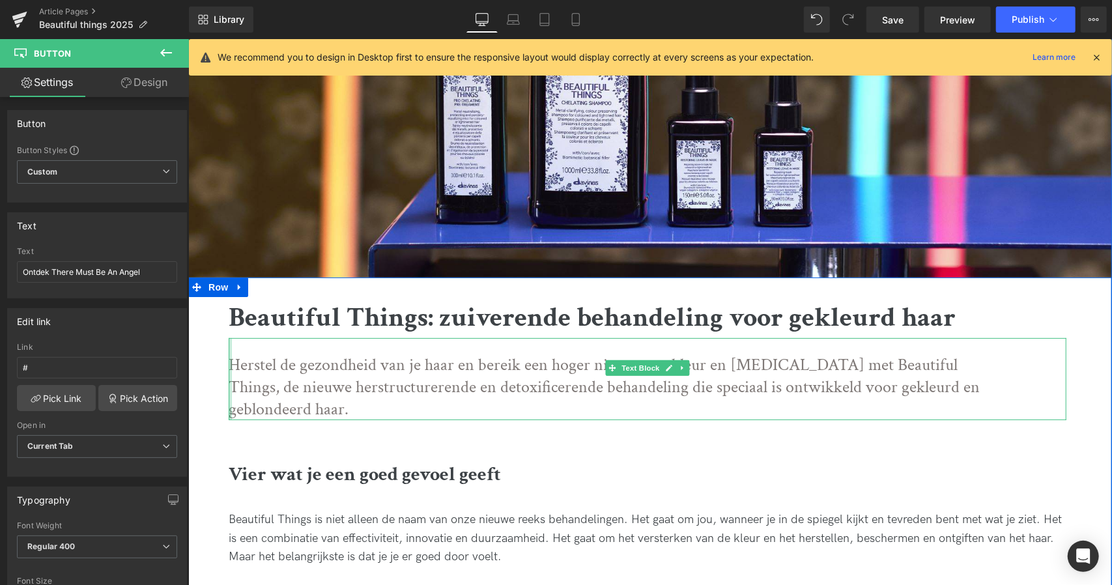
click at [228, 355] on div at bounding box center [229, 379] width 3 height 82
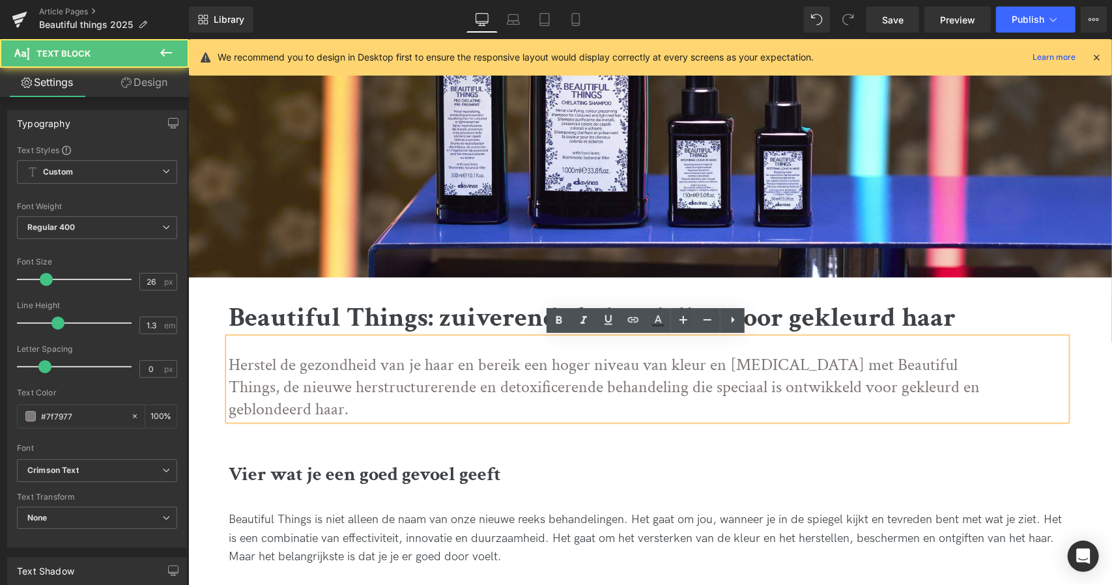
click at [244, 368] on p "Herstel de gezondheid van je haar en bereik een hoger niveau van kleur en [MEDI…" at bounding box center [614, 387] width 773 height 66
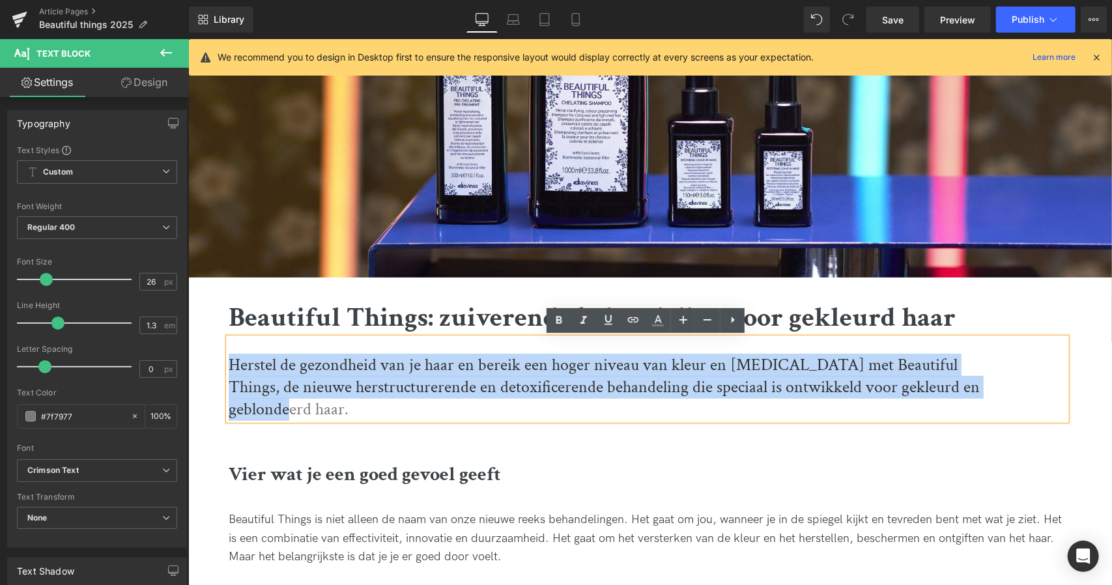
drag, startPoint x: 228, startPoint y: 360, endPoint x: 1018, endPoint y: 396, distance: 790.5
click at [1018, 396] on div "Herstel de gezondheid van je haar en bereik een hoger niveau van kleur en [MEDI…" at bounding box center [647, 379] width 838 height 82
copy p "Herstel de gezondheid van je haar en bereik een hoger niveau van kleur en [MEDI…"
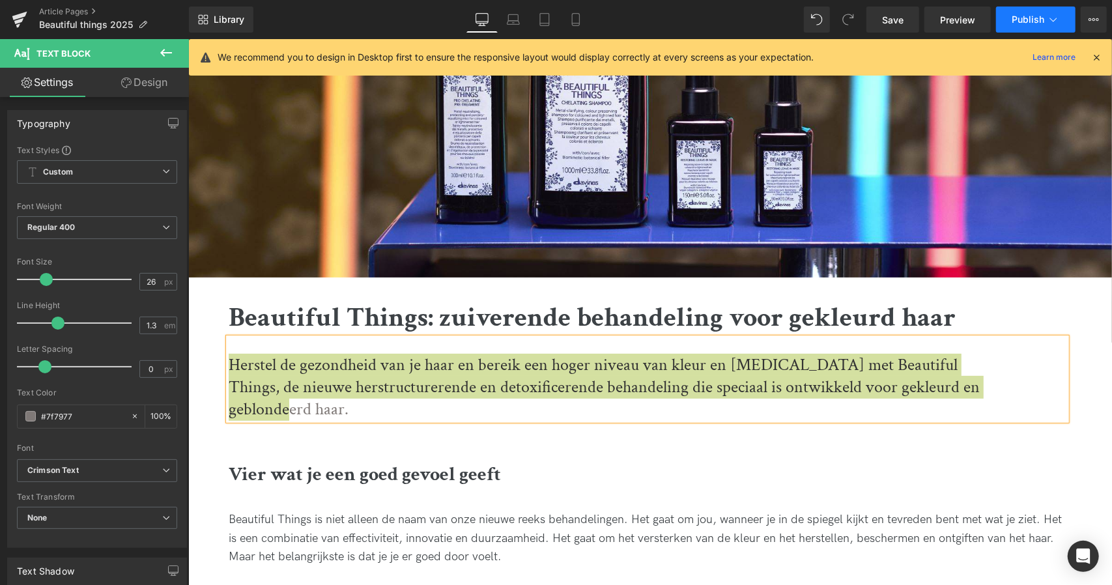
click at [1048, 13] on icon at bounding box center [1053, 19] width 13 height 13
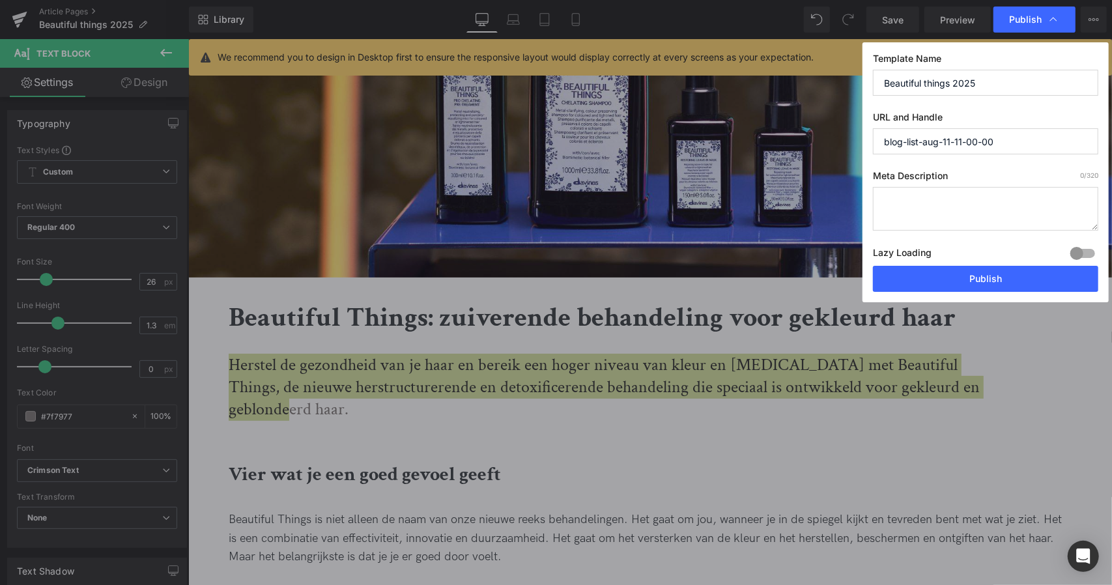
click at [959, 187] on textarea at bounding box center [985, 209] width 225 height 44
paste textarea "Herstel de gezondheid van je haar en bereik een hoger niveau van kleur en [MEDI…"
type textarea "Herstel de gezondheid van je haar en bereik een hoger niveau van kleur en [MEDI…"
click at [975, 76] on input "Beautiful things 2025" at bounding box center [985, 83] width 225 height 26
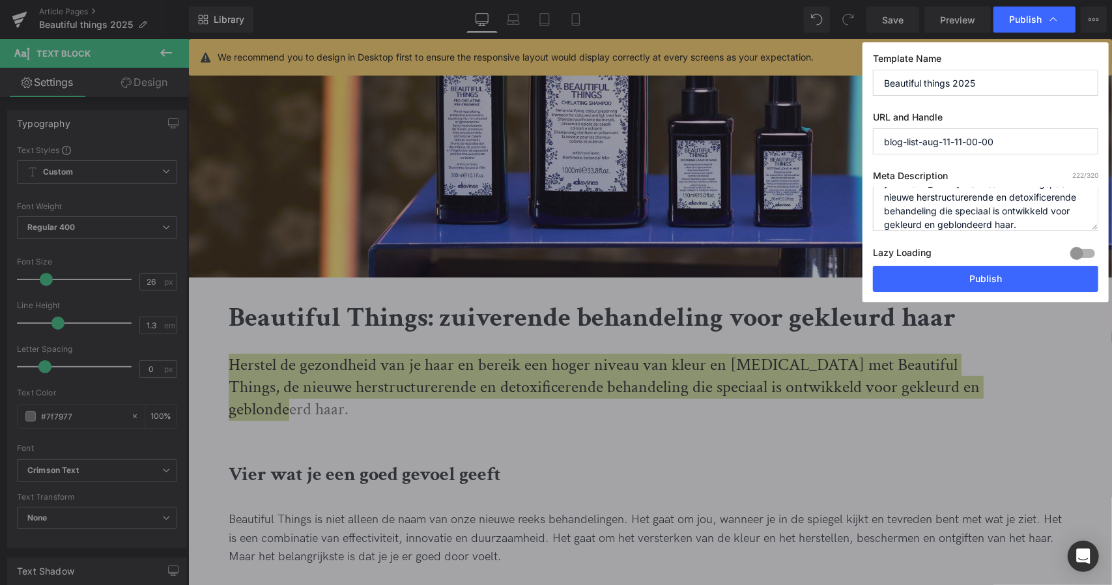
click at [1020, 128] on input "blog-list-aug-11-11-00-00" at bounding box center [985, 141] width 225 height 26
drag, startPoint x: 1025, startPoint y: 132, endPoint x: 753, endPoint y: 145, distance: 272.7
click at [753, 145] on div "Publish Template Name Beautiful things 2025 URL and Handle blog-list-aug-11-11-…" at bounding box center [556, 292] width 1112 height 585
paste input "Beautiful things 2025"
type input "beautiful-things-2025"
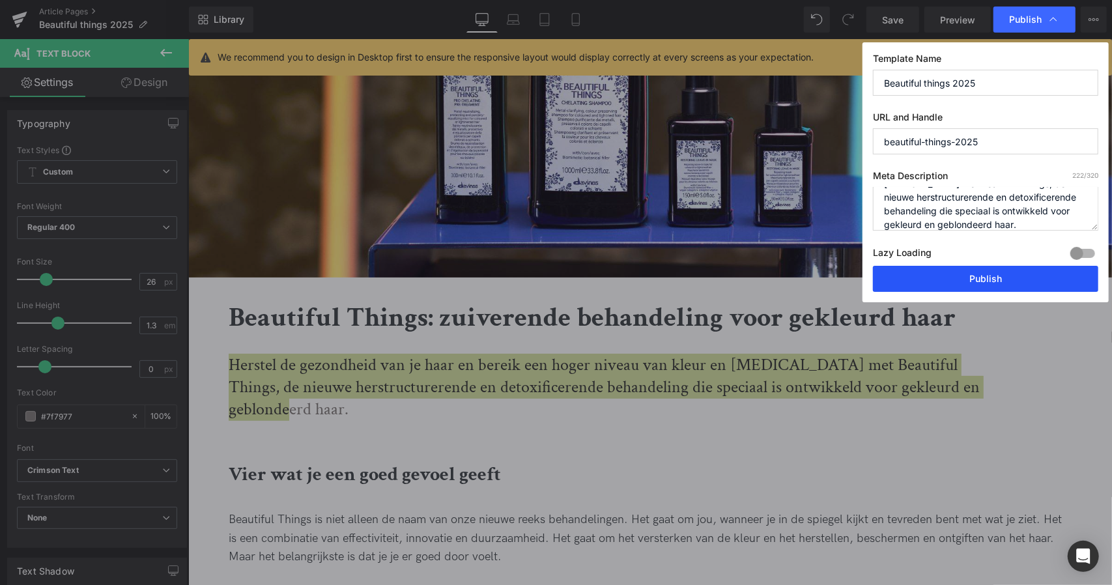
click at [948, 272] on button "Publish" at bounding box center [985, 279] width 225 height 26
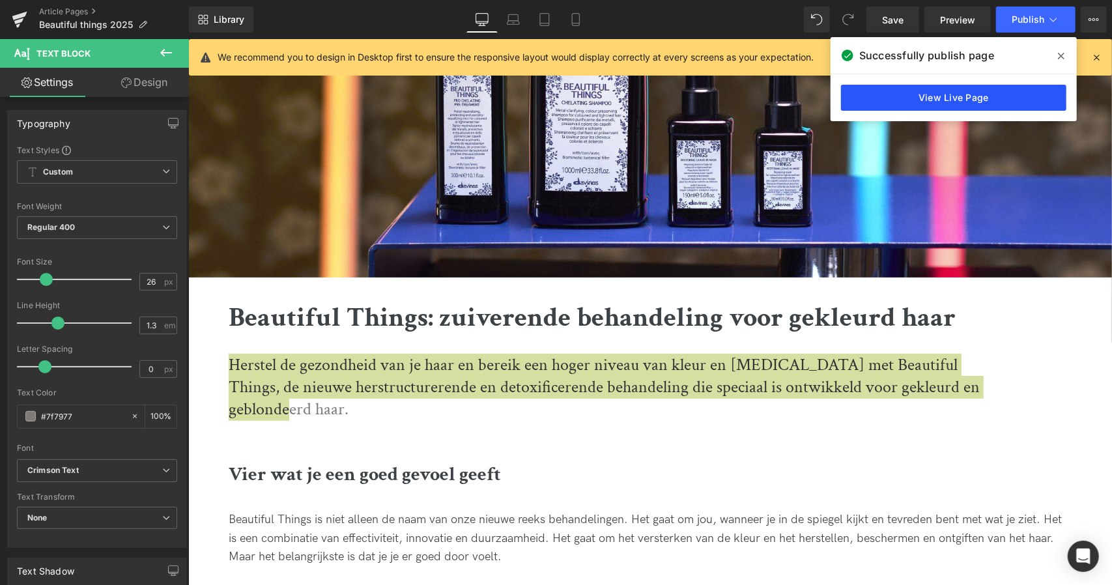
click at [917, 104] on link "View Live Page" at bounding box center [953, 98] width 225 height 26
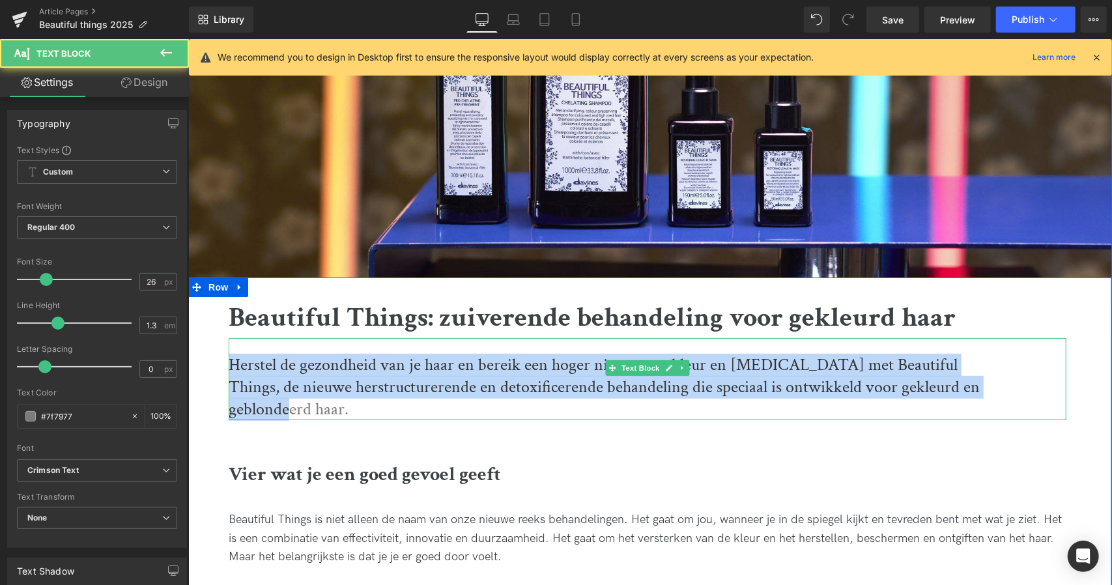
click at [354, 370] on p "Herstel de gezondheid van je haar en bereik een hoger niveau van kleur en [MEDI…" at bounding box center [614, 387] width 773 height 66
